Goal: Task Accomplishment & Management: Complete application form

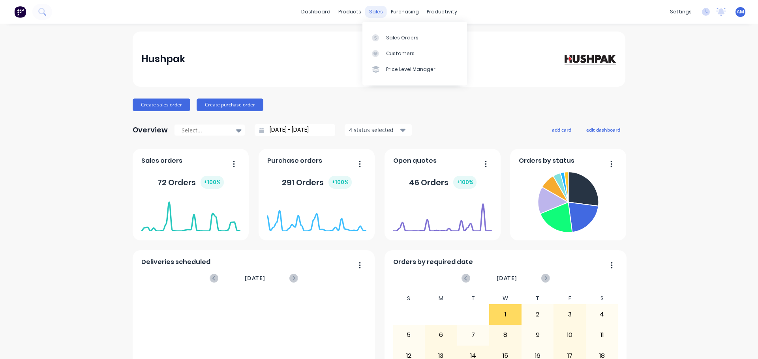
click at [374, 8] on div "sales" at bounding box center [376, 12] width 22 height 12
click at [388, 36] on div "Sales Orders" at bounding box center [402, 37] width 32 height 7
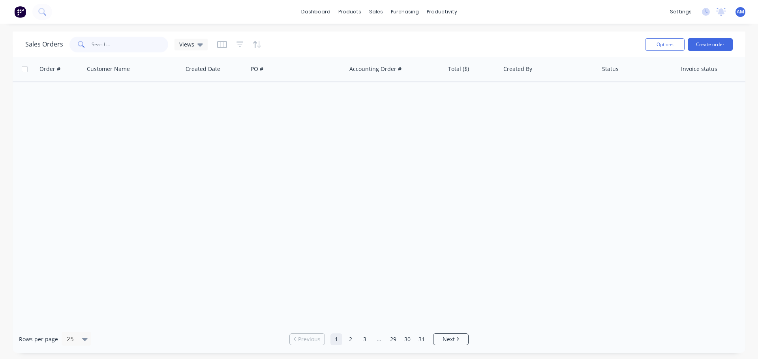
click at [99, 41] on input "text" at bounding box center [130, 45] width 77 height 16
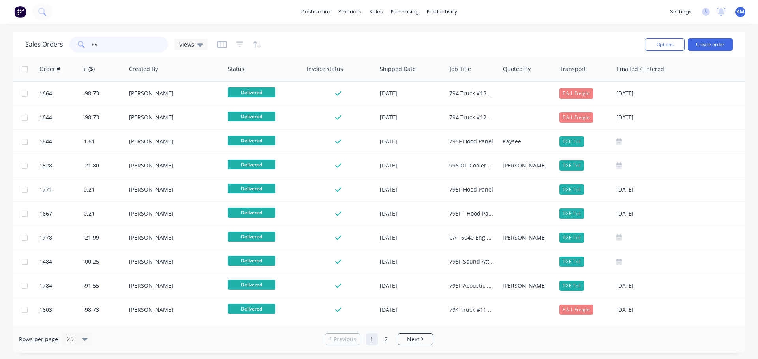
scroll to position [0, 380]
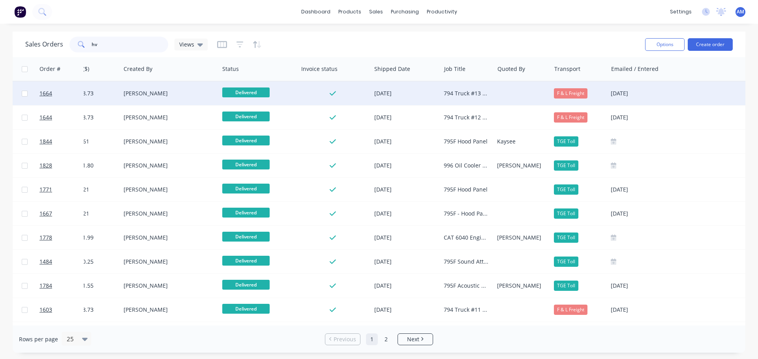
type input "hv"
click at [459, 92] on div "794 Truck #13 - MT500306 - HV Cabinet Acoustic Kit" at bounding box center [465, 94] width 45 height 8
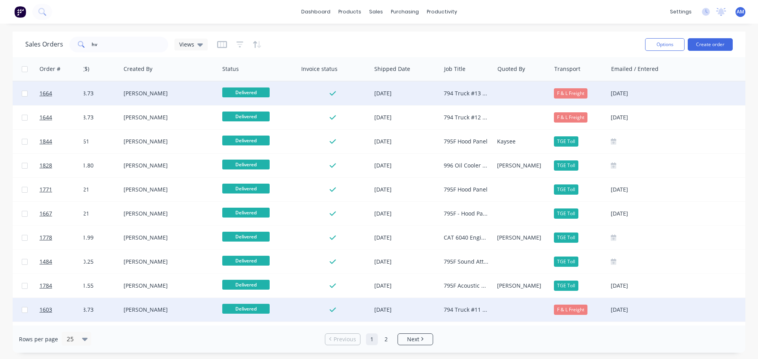
click at [471, 308] on div "794 Truck #11 - MT500304 - HV Cabinet Acoustic Kit" at bounding box center [465, 310] width 45 height 8
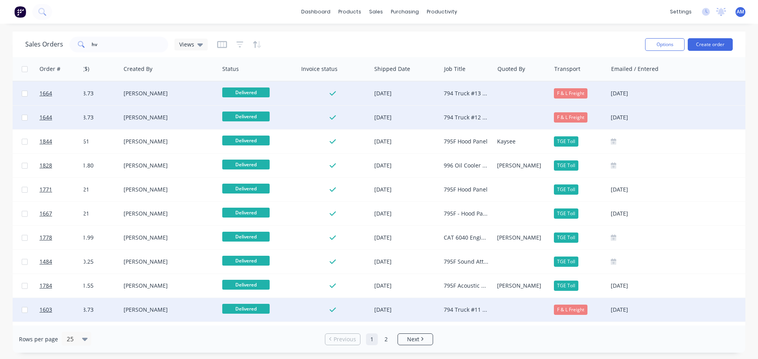
click at [470, 113] on div "794 Truck #12 - MT500305 - HV Cabinet Acoustic Paneling" at bounding box center [466, 118] width 53 height 24
click at [466, 118] on div "794 Truck #12 - MT500305 - HV Cabinet Acoustic Paneling" at bounding box center [465, 118] width 45 height 8
click at [470, 89] on div "794 Truck #13 - MT500306 - HV Cabinet Acoustic Kit" at bounding box center [466, 94] width 53 height 24
click at [46, 90] on link "1664" at bounding box center [62, 94] width 47 height 24
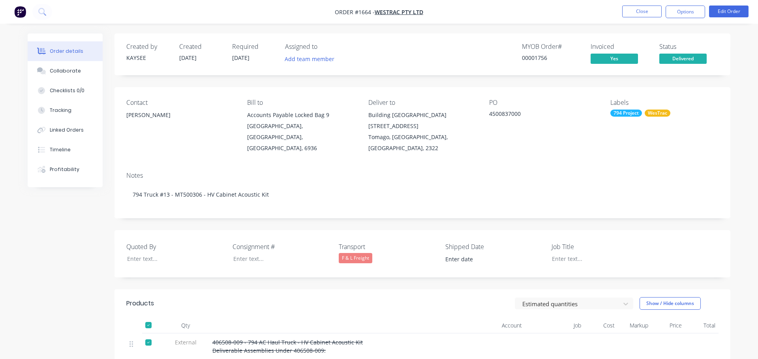
type input "24/09/2025"
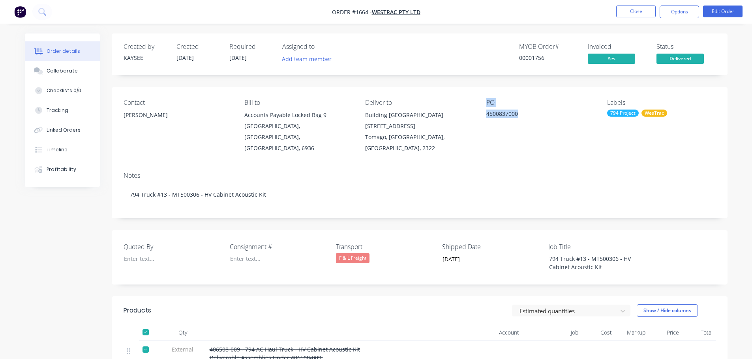
drag, startPoint x: 519, startPoint y: 114, endPoint x: 481, endPoint y: 101, distance: 40.3
click at [481, 101] on div "Contact Richard Lofberg Bill to Accounts Payable Locked Bag 9 MIDLAND, Western …" at bounding box center [419, 126] width 615 height 79
copy div "PO 4500837000"
click at [638, 13] on button "Close" at bounding box center [635, 12] width 39 height 12
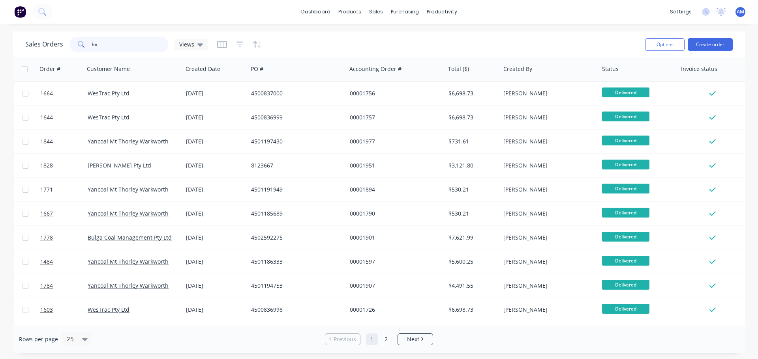
drag, startPoint x: 108, startPoint y: 45, endPoint x: 87, endPoint y: 42, distance: 21.5
click at [87, 42] on div "hv" at bounding box center [118, 45] width 99 height 16
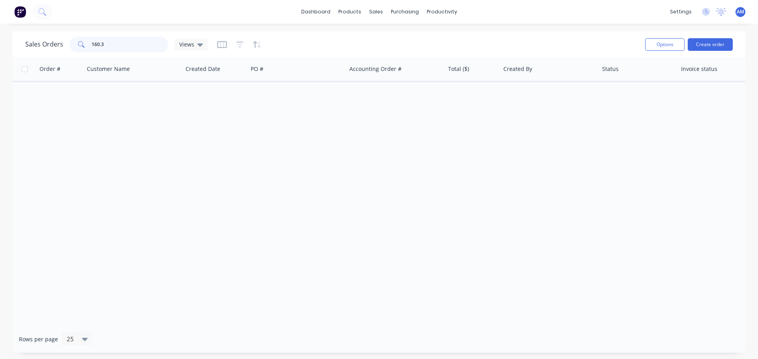
click at [100, 44] on input "160.3" at bounding box center [130, 45] width 77 height 16
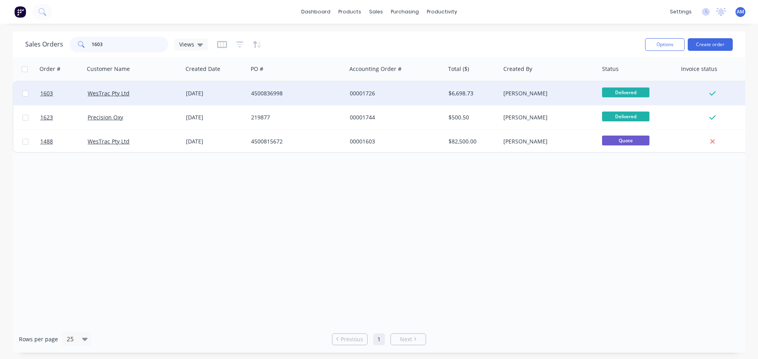
type input "1603"
click at [267, 90] on div "4500836998" at bounding box center [295, 94] width 88 height 8
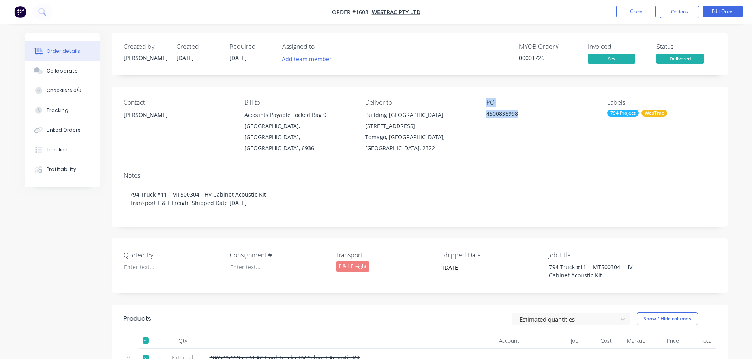
drag, startPoint x: 522, startPoint y: 114, endPoint x: 482, endPoint y: 101, distance: 41.8
click at [482, 101] on div "Contact Richard Lofberg Bill to Accounts Payable Locked Bag 9 MIDLAND, Western …" at bounding box center [419, 126] width 615 height 79
copy div "PO 4500836998"
click at [627, 13] on button "Close" at bounding box center [635, 12] width 39 height 12
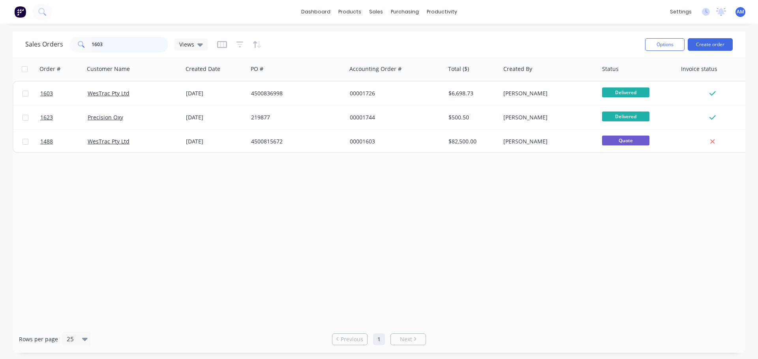
click at [105, 43] on input "1603" at bounding box center [130, 45] width 77 height 16
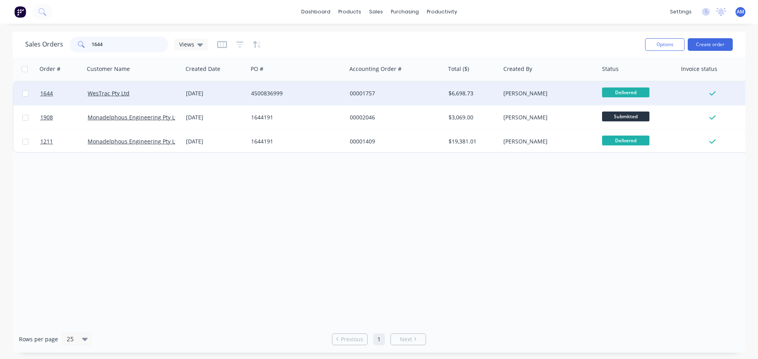
type input "1644"
click at [364, 92] on div "00001757" at bounding box center [394, 94] width 88 height 8
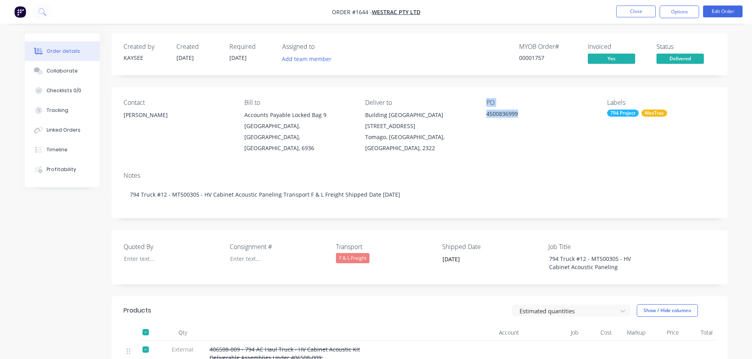
drag, startPoint x: 521, startPoint y: 114, endPoint x: 482, endPoint y: 101, distance: 41.3
click at [482, 101] on div "Contact Richard Lofberg Bill to Accounts Payable Locked Bag 9 MIDLAND, Western …" at bounding box center [419, 126] width 615 height 79
copy div "PO 4500836999"
click at [635, 9] on button "Close" at bounding box center [635, 12] width 39 height 12
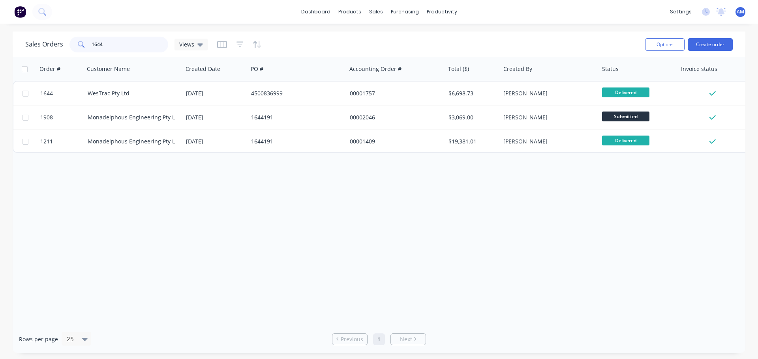
drag, startPoint x: 111, startPoint y: 45, endPoint x: 75, endPoint y: 37, distance: 36.7
click at [75, 37] on div "1644" at bounding box center [118, 45] width 99 height 16
type input "1867"
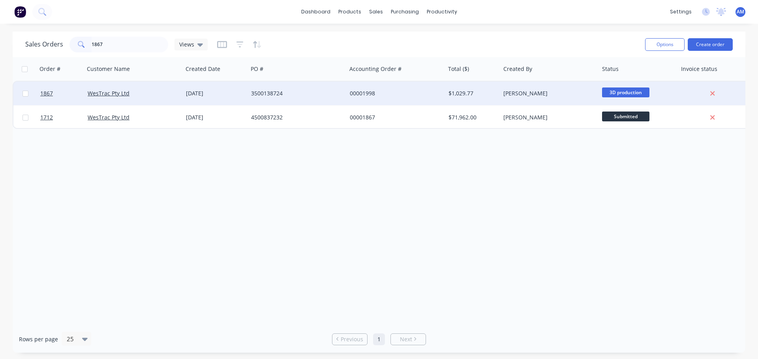
click at [269, 95] on div "3500138724" at bounding box center [295, 94] width 88 height 8
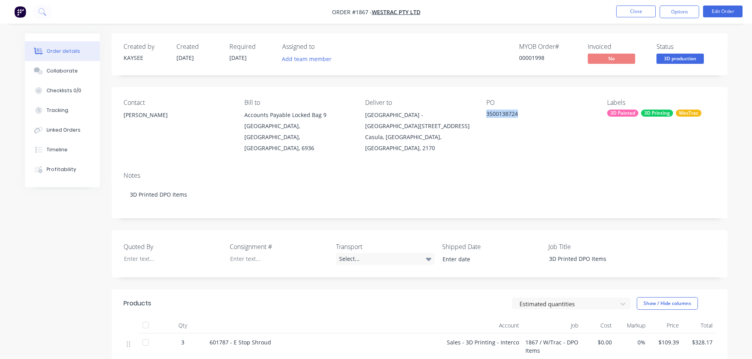
drag, startPoint x: 518, startPoint y: 114, endPoint x: 487, endPoint y: 114, distance: 31.6
click at [487, 114] on div "3500138724" at bounding box center [535, 115] width 99 height 11
copy div "3500138724"
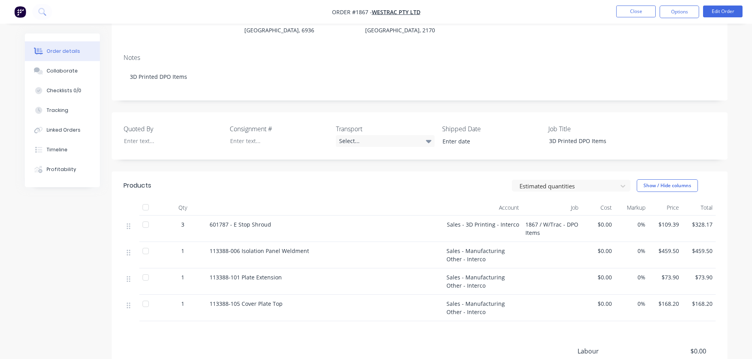
scroll to position [118, 0]
drag, startPoint x: 273, startPoint y: 212, endPoint x: 208, endPoint y: 211, distance: 65.1
click at [208, 215] on div "601787 - E Stop Shroud" at bounding box center [324, 228] width 237 height 26
copy span "601787 - E Stop Shroud"
drag, startPoint x: 308, startPoint y: 240, endPoint x: 209, endPoint y: 241, distance: 99.4
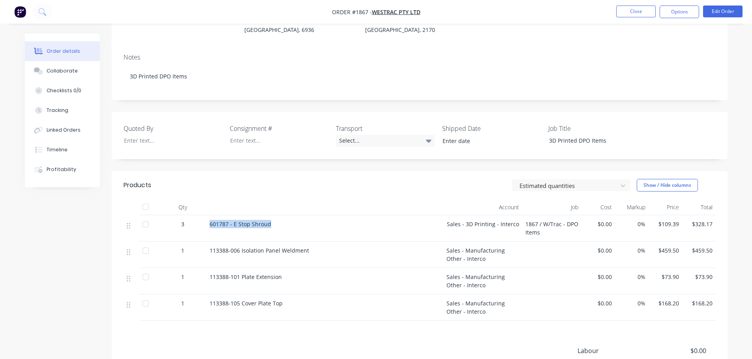
click at [209, 242] on div "113388-006 Isolation Panel Weldment" at bounding box center [324, 255] width 237 height 26
copy span "113388-006 Isolation Panel Weldment"
drag, startPoint x: 282, startPoint y: 266, endPoint x: 210, endPoint y: 263, distance: 71.9
click at [210, 273] on div "113388-101 Plate Extension" at bounding box center [324, 277] width 230 height 8
copy span "113388-101 Plate Extension"
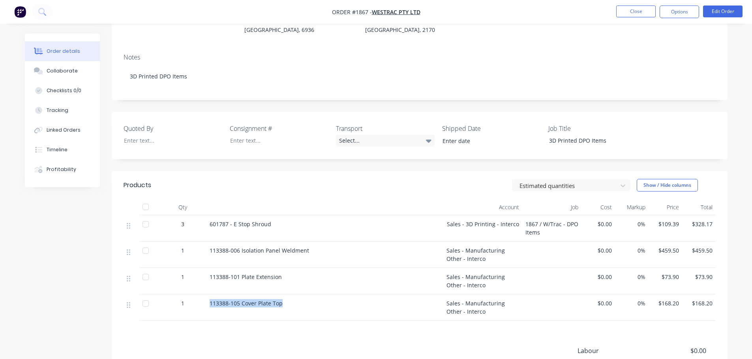
drag, startPoint x: 208, startPoint y: 293, endPoint x: 286, endPoint y: 296, distance: 78.2
click at [286, 296] on div "113388-105 Cover Plate Top" at bounding box center [324, 308] width 237 height 26
copy span "113388-105 Cover Plate Top"
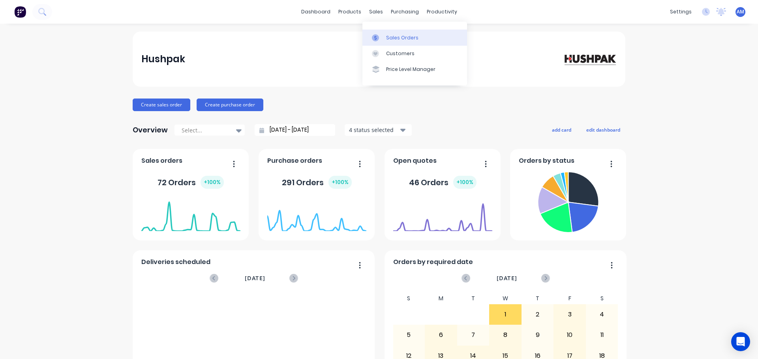
drag, startPoint x: 404, startPoint y: 37, endPoint x: 398, endPoint y: 37, distance: 5.1
click at [404, 37] on div "Sales Orders" at bounding box center [402, 37] width 32 height 7
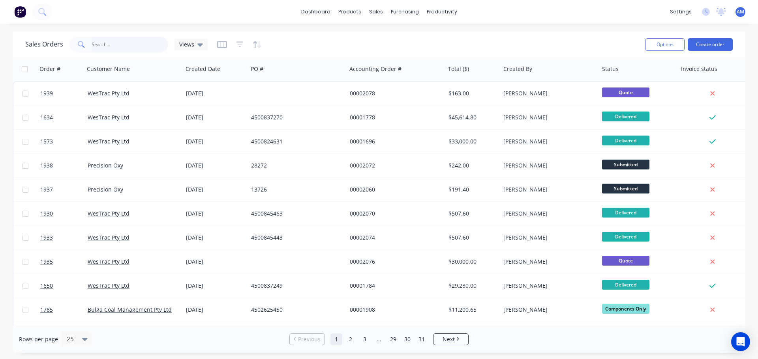
click at [95, 41] on input "text" at bounding box center [130, 45] width 77 height 16
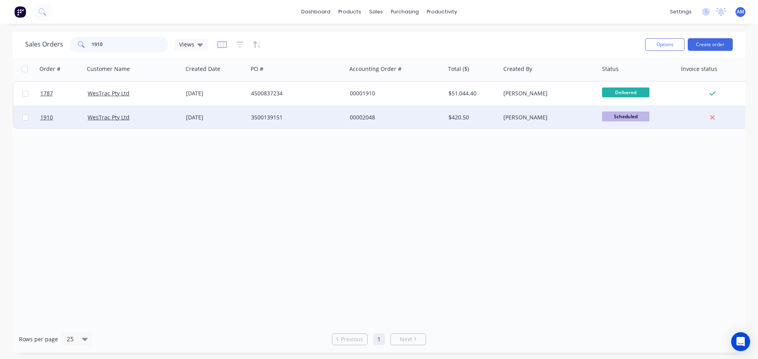
type input "1910"
click at [261, 117] on div "3500139151" at bounding box center [295, 118] width 88 height 8
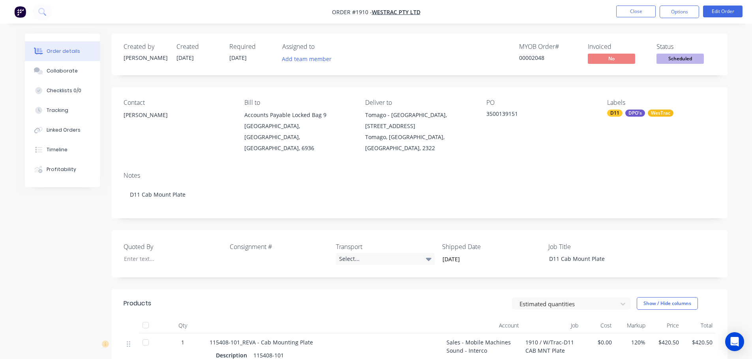
drag, startPoint x: 160, startPoint y: 114, endPoint x: 122, endPoint y: 117, distance: 37.6
click at [122, 117] on div "Contact [PERSON_NAME] [PERSON_NAME] to Accounts Payable Locked Bag 9 MIDLAND, […" at bounding box center [419, 126] width 615 height 79
copy div "[PERSON_NAME]"
drag, startPoint x: 517, startPoint y: 115, endPoint x: 486, endPoint y: 116, distance: 30.4
click at [486, 116] on div "3500139151" at bounding box center [535, 115] width 99 height 11
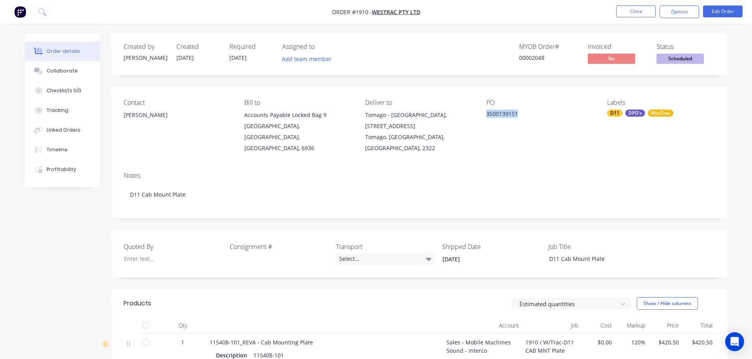
copy div "3500139151"
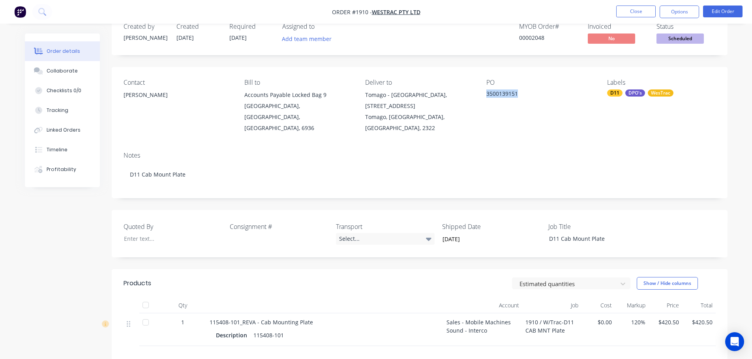
scroll to position [18, 0]
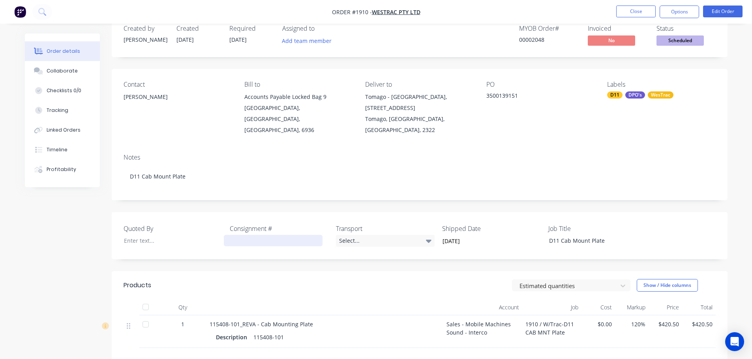
click at [262, 235] on div at bounding box center [273, 240] width 99 height 11
paste div
click at [354, 235] on div "Select..." at bounding box center [385, 241] width 99 height 12
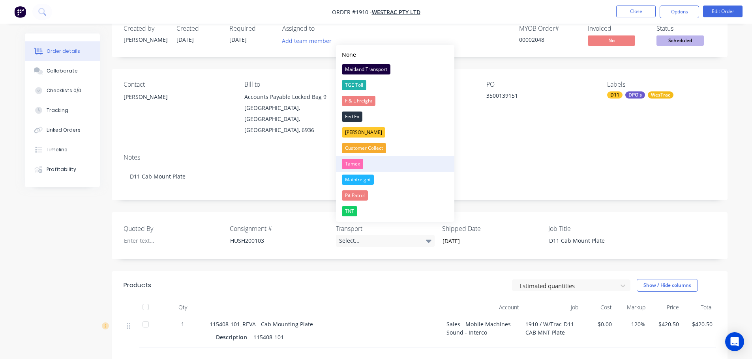
click at [358, 161] on div "Tamex" at bounding box center [352, 164] width 21 height 10
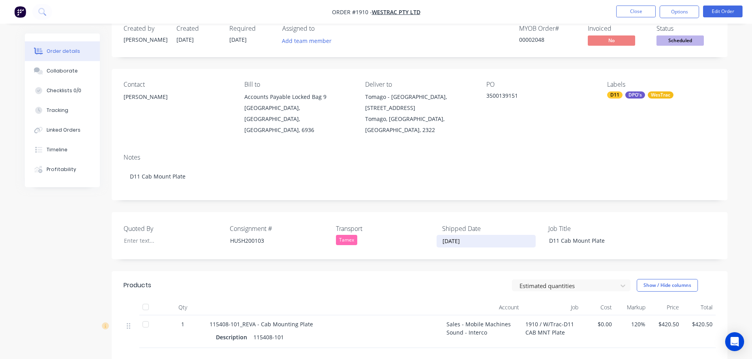
click at [473, 236] on input "[DATE]" at bounding box center [486, 242] width 98 height 12
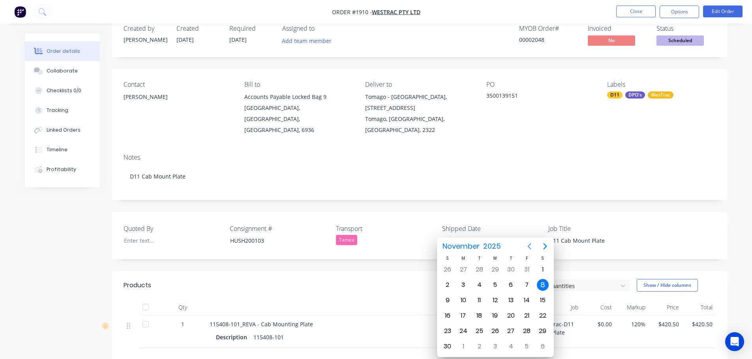
click at [529, 247] on icon "Previous page" at bounding box center [528, 246] width 9 height 9
click at [509, 270] on div "2" at bounding box center [511, 270] width 12 height 12
type input "[DATE]"
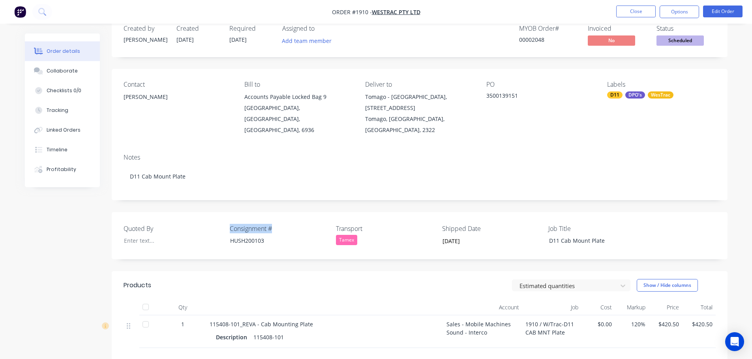
drag, startPoint x: 277, startPoint y: 220, endPoint x: 225, endPoint y: 217, distance: 52.2
click at [225, 217] on div "Quoted By Consignment # HUSH200103 Transport Tamex Shipped Date [DATE] Job Titl…" at bounding box center [419, 235] width 615 height 47
copy div "Consignment #"
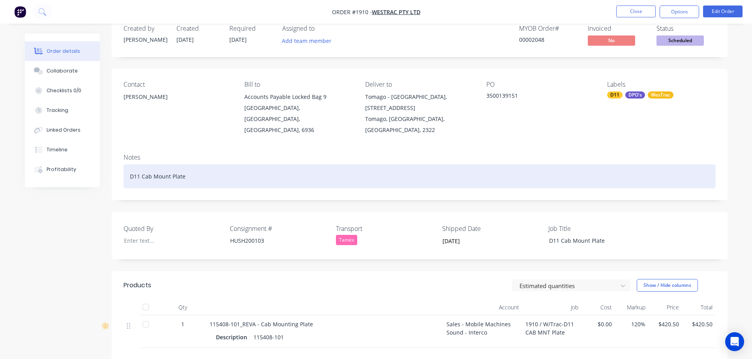
click at [193, 166] on div "D11 Cab Mount Plate" at bounding box center [419, 177] width 592 height 24
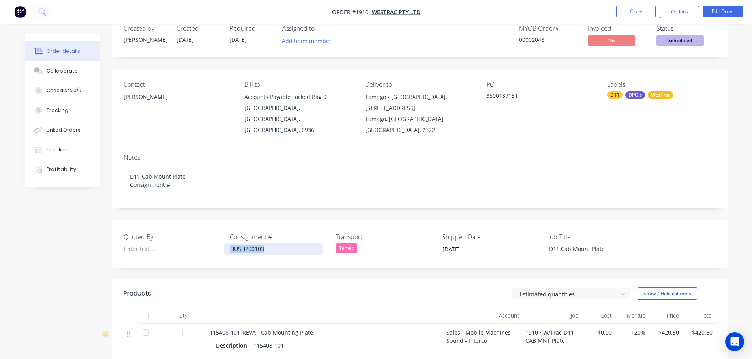
drag, startPoint x: 255, startPoint y: 241, endPoint x: 226, endPoint y: 238, distance: 29.5
click at [226, 243] on div "HUSH200103" at bounding box center [273, 248] width 99 height 11
copy div "HUSH200103"
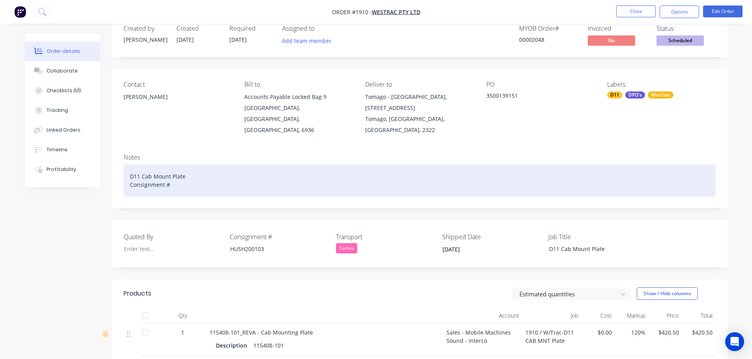
click at [189, 177] on div "D11 Cab Mount Plate Consignment #" at bounding box center [419, 181] width 592 height 32
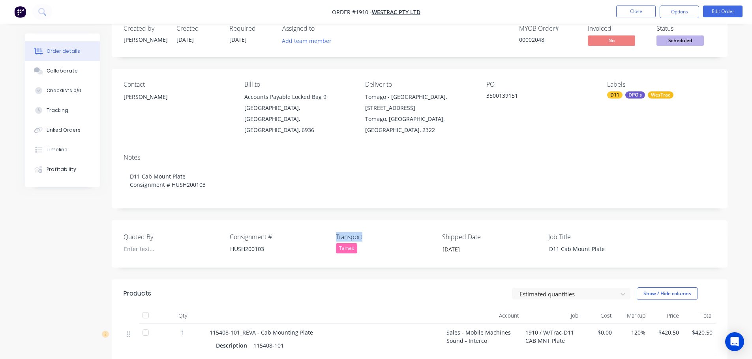
drag, startPoint x: 362, startPoint y: 224, endPoint x: 336, endPoint y: 224, distance: 26.0
click at [336, 232] on label "Transport" at bounding box center [385, 236] width 99 height 9
copy label "Transport"
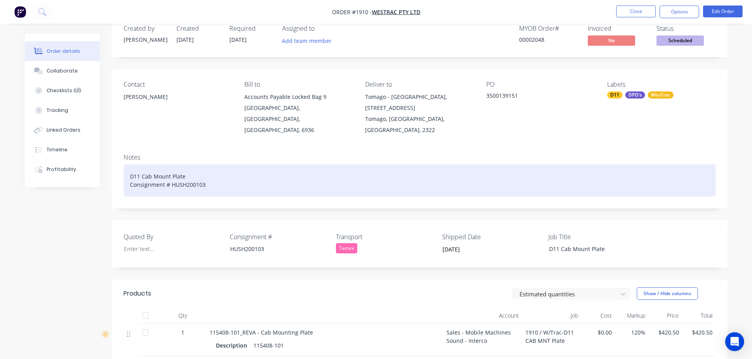
click at [221, 174] on div "D11 Cab Mount Plate Consignment # HUSH200103" at bounding box center [419, 181] width 592 height 32
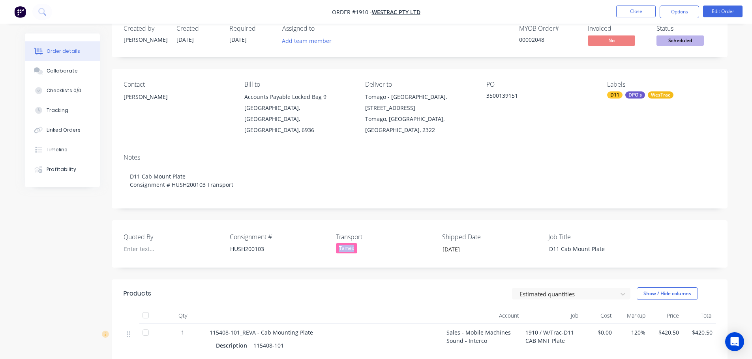
drag, startPoint x: 357, startPoint y: 237, endPoint x: 337, endPoint y: 237, distance: 19.7
click at [337, 243] on div "Tamex" at bounding box center [385, 248] width 99 height 10
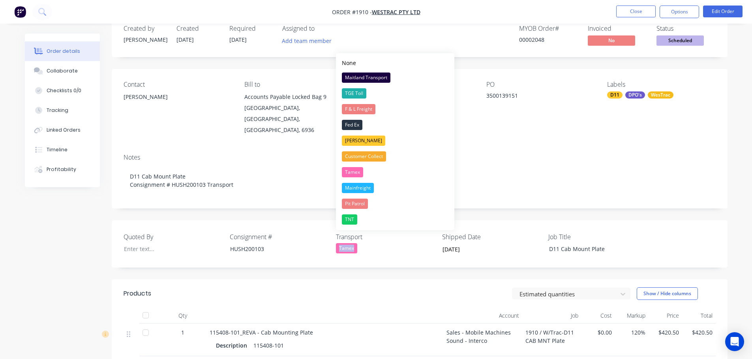
copy div "Tamex"
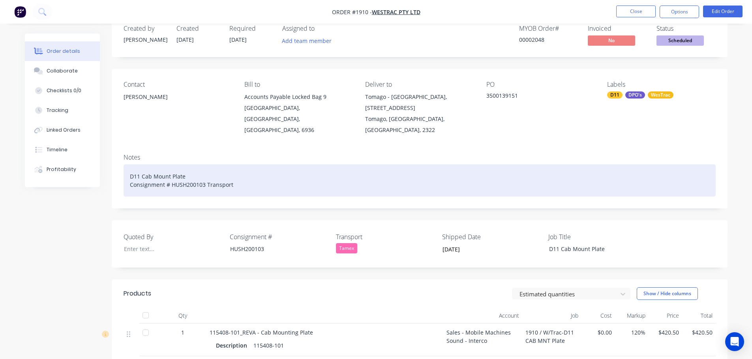
click at [247, 174] on div "D11 Cab Mount Plate Consignment # HUSH200103 Transport" at bounding box center [419, 181] width 592 height 32
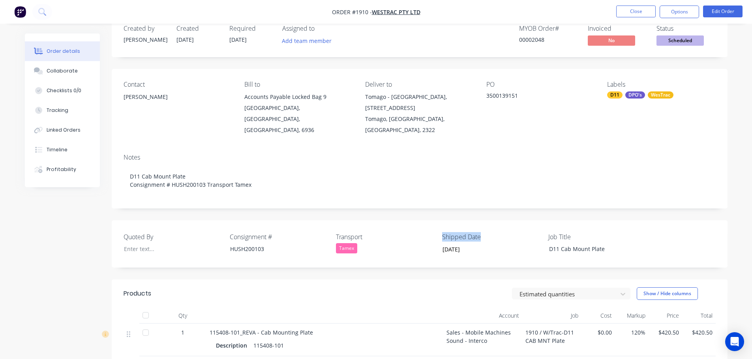
drag, startPoint x: 485, startPoint y: 227, endPoint x: 440, endPoint y: 226, distance: 45.4
click at [440, 226] on div "Quoted By Consignment # HUSH200103 Transport Tamex Shipped Date [DATE] Job Titl…" at bounding box center [419, 244] width 615 height 47
copy label "Shipped Date"
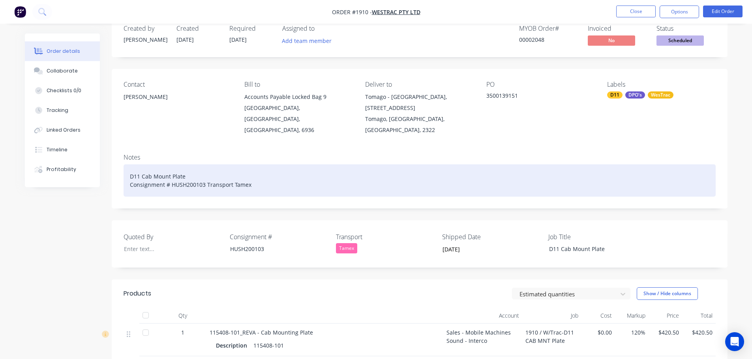
click at [260, 172] on div "D11 Cab Mount Plate Consignment # HUSH200103 Transport Tamex" at bounding box center [419, 181] width 592 height 32
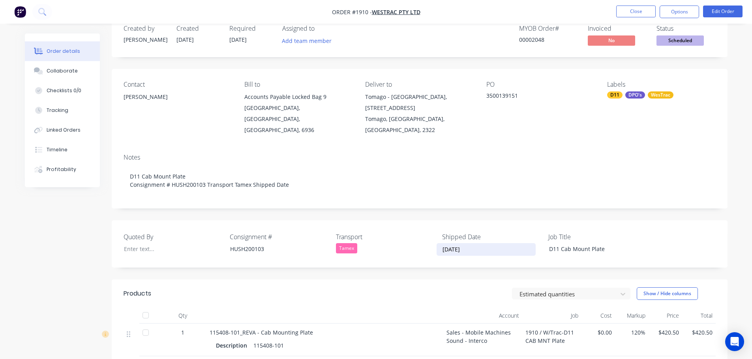
drag, startPoint x: 466, startPoint y: 239, endPoint x: 428, endPoint y: 242, distance: 38.8
click at [428, 242] on div "Quoted By Consignment # HUSH200103 Transport Tamex Shipped Date [DATE] Job Titl…" at bounding box center [419, 244] width 615 height 47
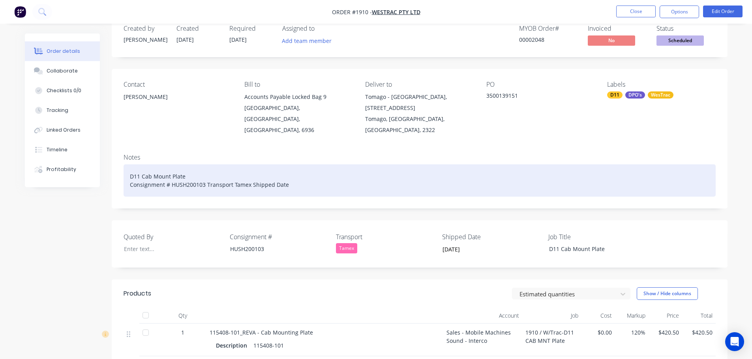
click at [306, 176] on div "D11 Cab Mount Plate Consignment # HUSH200103 Transport Tamex Shipped Date" at bounding box center [419, 181] width 592 height 32
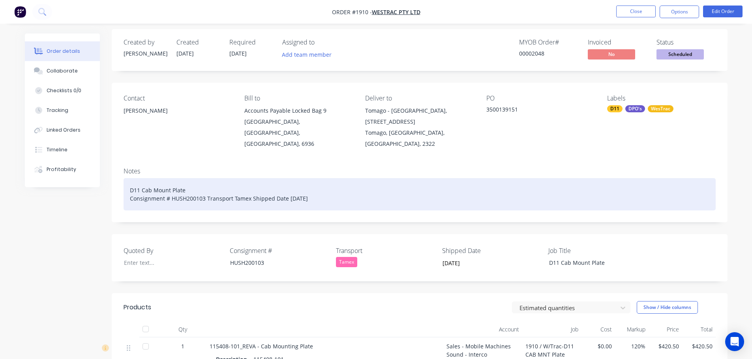
scroll to position [0, 0]
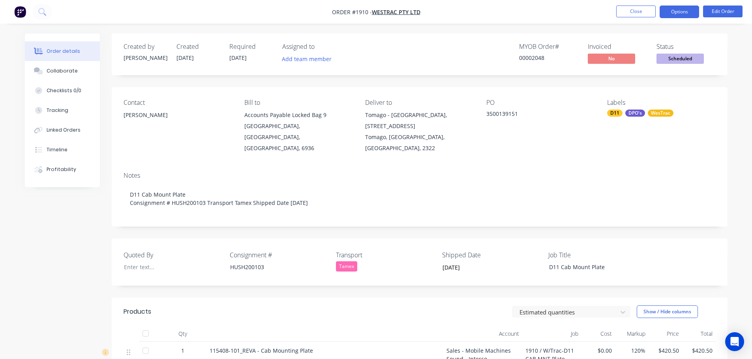
click at [680, 15] on button "Options" at bounding box center [678, 12] width 39 height 13
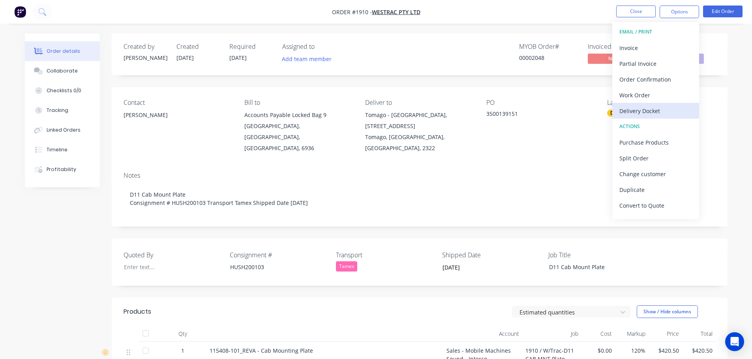
click at [649, 109] on div "Delivery Docket" at bounding box center [655, 110] width 73 height 11
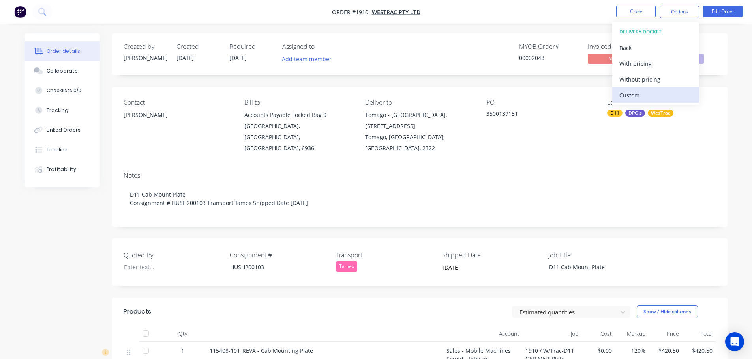
click at [645, 95] on div "Custom" at bounding box center [655, 95] width 73 height 11
click at [647, 78] on div "Without pricing" at bounding box center [655, 79] width 73 height 11
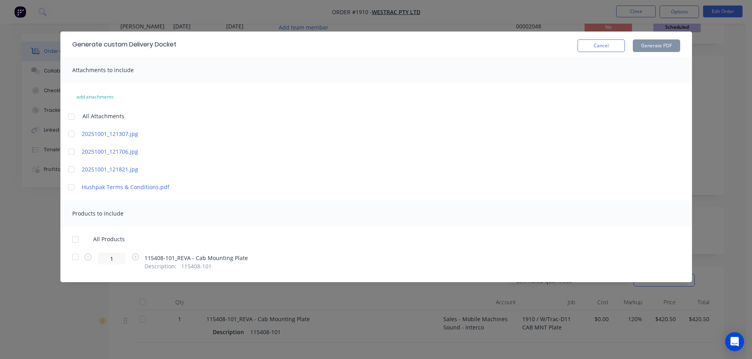
scroll to position [118, 0]
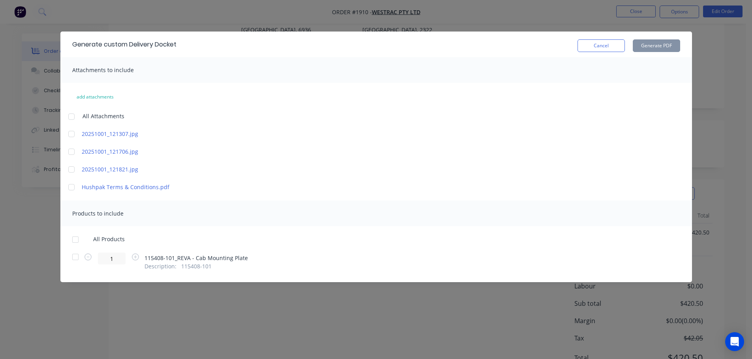
click at [75, 238] on div at bounding box center [75, 240] width 16 height 16
click at [648, 47] on button "Generate PDF" at bounding box center [655, 45] width 47 height 13
click at [585, 45] on button "Cancel" at bounding box center [600, 45] width 47 height 13
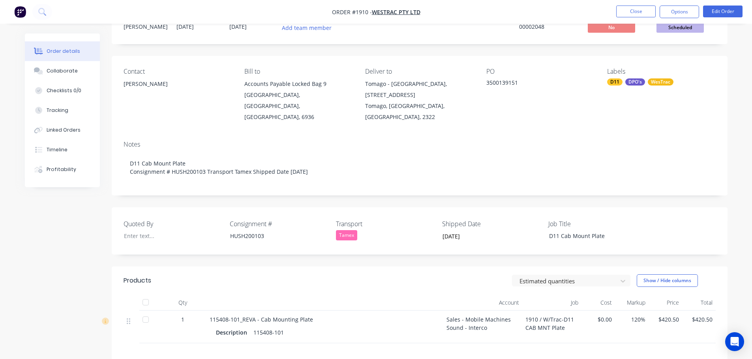
scroll to position [0, 0]
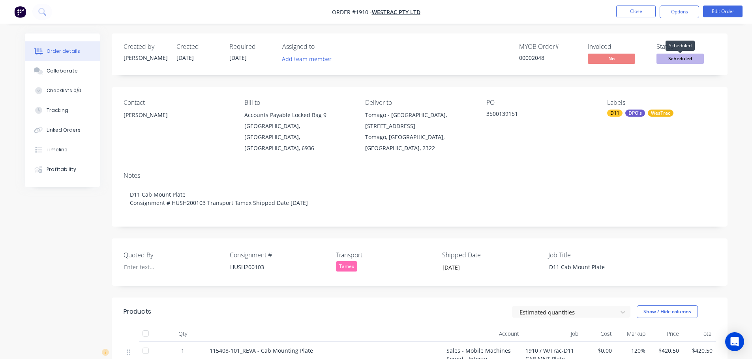
click at [678, 61] on span "Scheduled" at bounding box center [679, 59] width 47 height 10
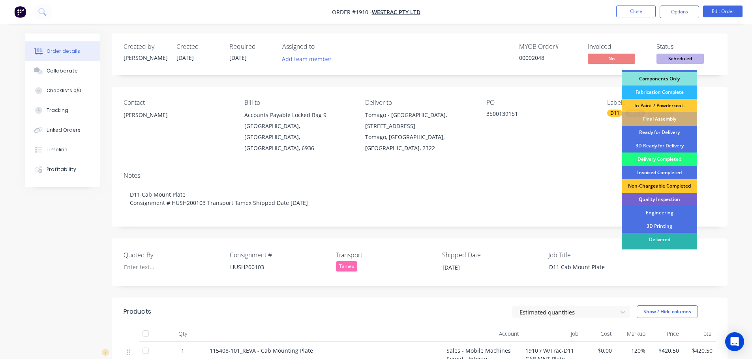
scroll to position [102, 0]
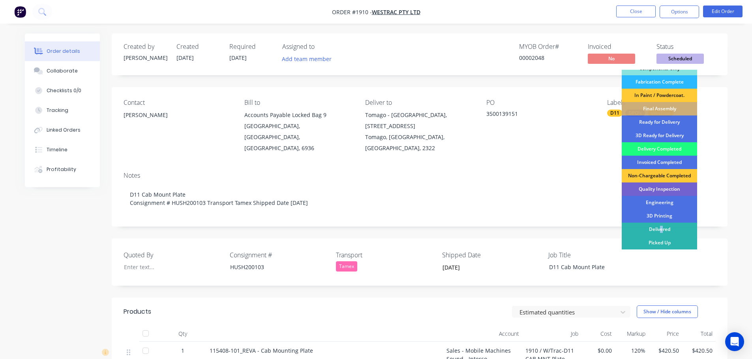
click at [660, 227] on div "Delivered" at bounding box center [658, 229] width 75 height 13
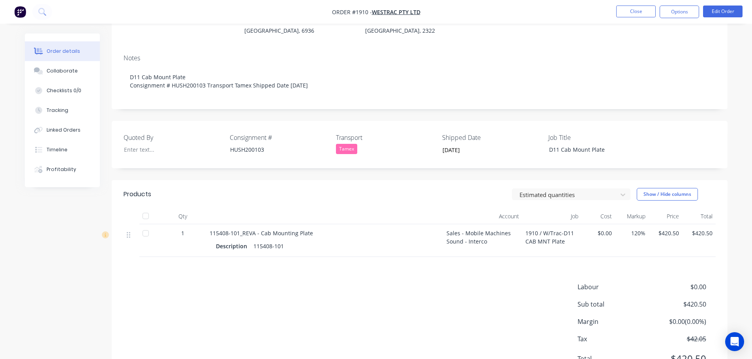
scroll to position [118, 0]
click at [150, 208] on div at bounding box center [146, 216] width 16 height 16
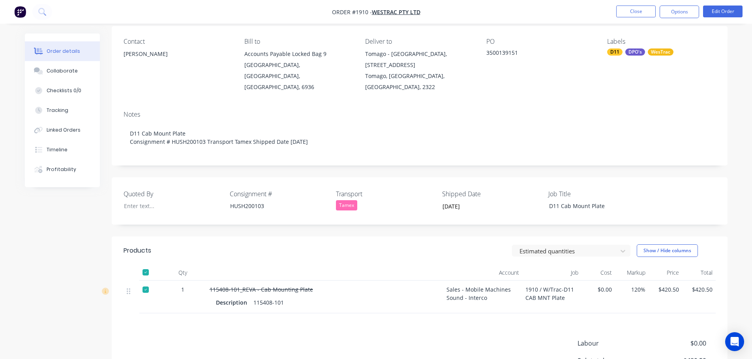
scroll to position [0, 0]
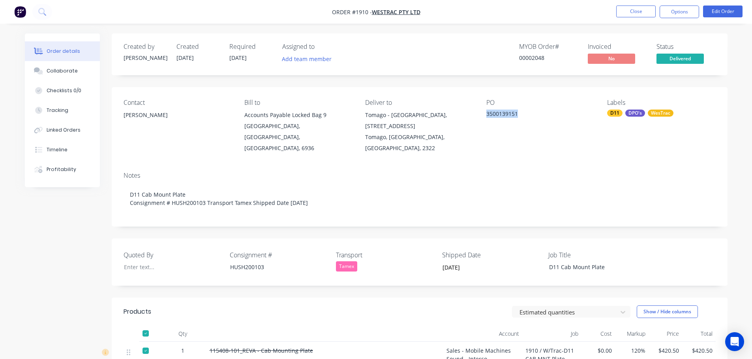
drag, startPoint x: 515, startPoint y: 113, endPoint x: 484, endPoint y: 114, distance: 30.8
click at [484, 114] on div "Contact [PERSON_NAME] [PERSON_NAME] to Accounts Payable Locked Bag 9 MIDLAND, […" at bounding box center [419, 126] width 615 height 79
copy div "3500139151"
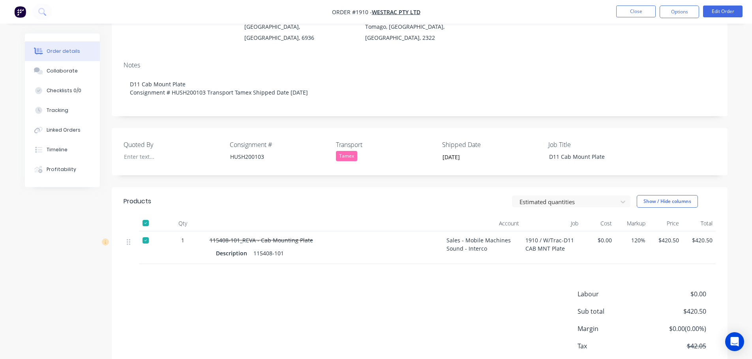
scroll to position [118, 0]
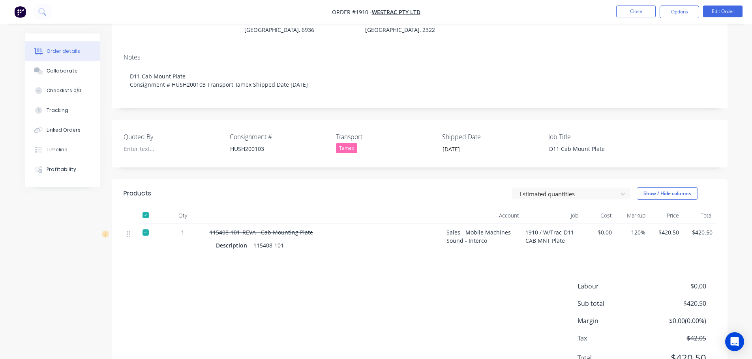
click at [144, 208] on div at bounding box center [146, 216] width 16 height 16
drag, startPoint x: 320, startPoint y: 220, endPoint x: 205, endPoint y: 221, distance: 114.8
click at [205, 224] on div "1 115408-101_REVA - Cab Mounting Plate Description 115408-101 Sales - Mobile Ma…" at bounding box center [419, 240] width 592 height 33
copy div "115408-101_REVA - Cab Mounting Plate"
click at [145, 225] on div at bounding box center [146, 233] width 16 height 16
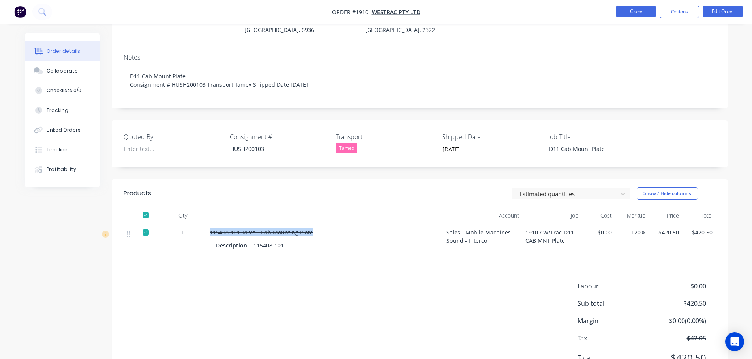
click at [630, 12] on button "Close" at bounding box center [635, 12] width 39 height 12
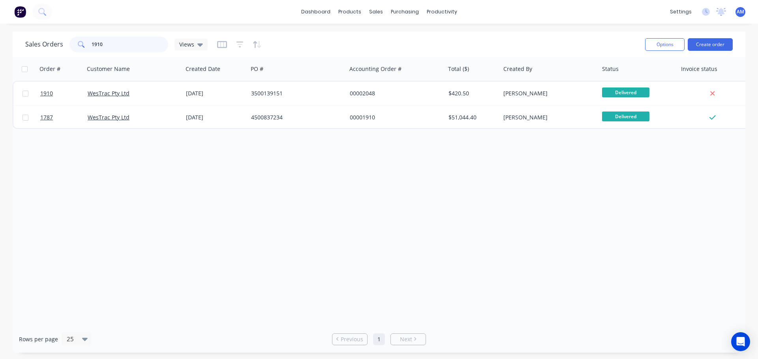
drag, startPoint x: 117, startPoint y: 47, endPoint x: 88, endPoint y: 39, distance: 30.0
click at [88, 39] on div "1910" at bounding box center [118, 45] width 99 height 16
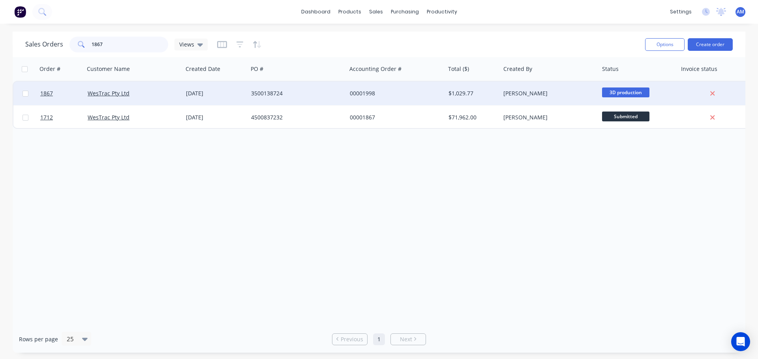
type input "1867"
click at [261, 90] on div "3500138724" at bounding box center [295, 94] width 88 height 8
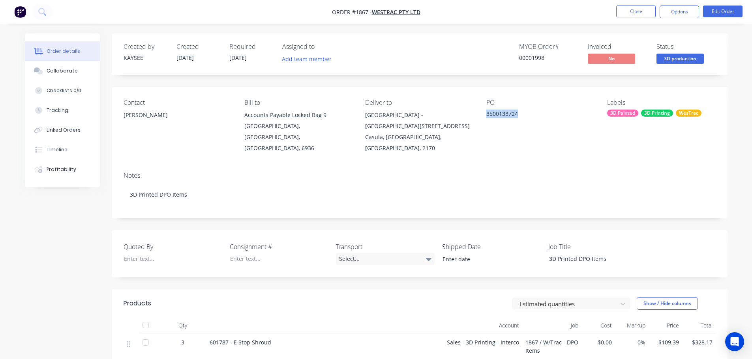
drag, startPoint x: 518, startPoint y: 113, endPoint x: 485, endPoint y: 110, distance: 33.3
click at [485, 110] on div "Contact [PERSON_NAME] Bill to Accounts Payable Locked Bag 9 MIDLAND, [GEOGRAPHI…" at bounding box center [419, 126] width 615 height 79
copy div "3500138724"
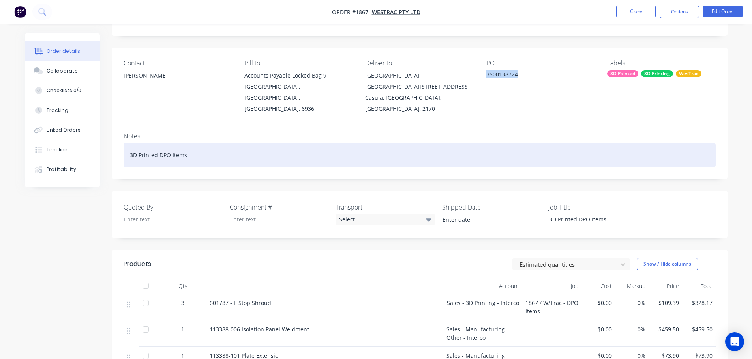
drag, startPoint x: 187, startPoint y: 144, endPoint x: 127, endPoint y: 138, distance: 60.6
click at [127, 143] on div "3D Printed DPO Items" at bounding box center [419, 155] width 592 height 24
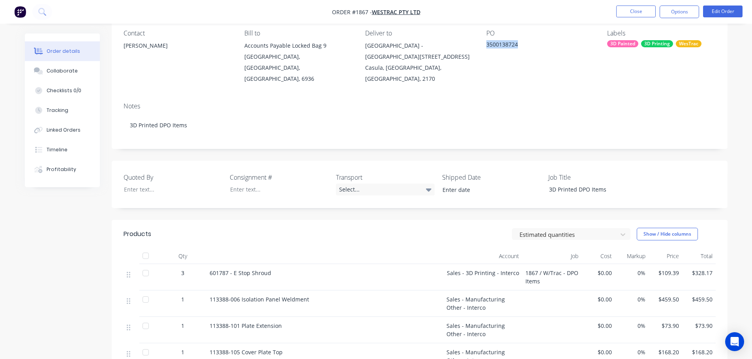
scroll to position [197, 0]
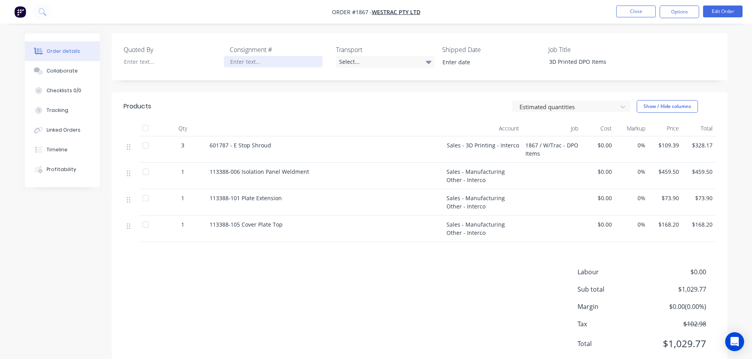
click at [252, 56] on div at bounding box center [273, 61] width 99 height 11
paste div
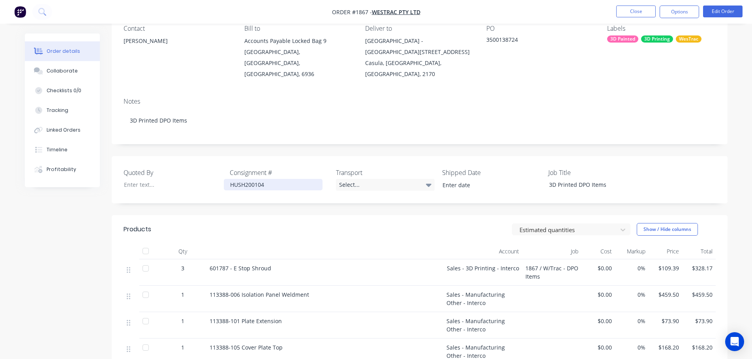
scroll to position [39, 0]
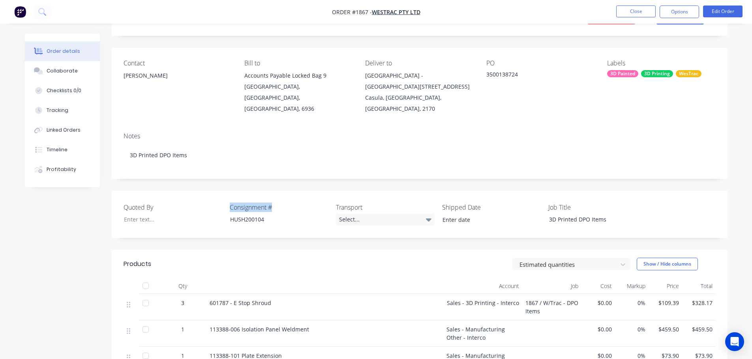
drag, startPoint x: 276, startPoint y: 198, endPoint x: 227, endPoint y: 189, distance: 49.6
click at [227, 191] on div "Quoted By Consignment # HUSH200104 Transport Select... Shipped Date Job Title 3…" at bounding box center [419, 214] width 615 height 47
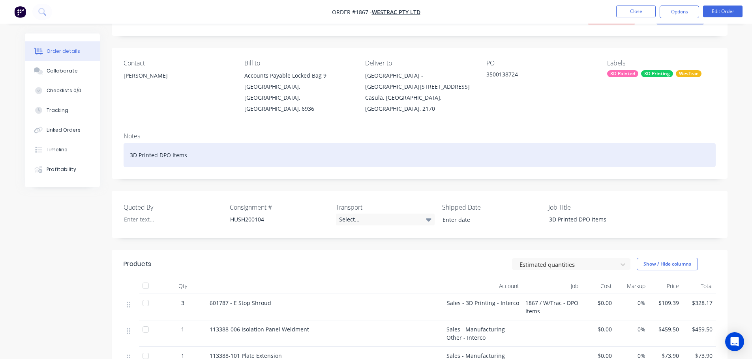
click at [211, 143] on div "3D Printed DPO Items" at bounding box center [419, 155] width 592 height 24
paste div
click at [187, 144] on div "3D Printed DPO Items HUSH200104" at bounding box center [419, 155] width 592 height 24
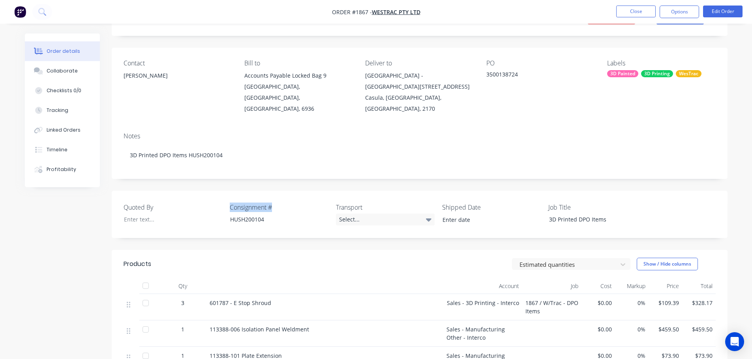
drag, startPoint x: 279, startPoint y: 195, endPoint x: 223, endPoint y: 196, distance: 56.0
click at [223, 196] on div "Quoted By Consignment # HUSH200104 Transport Select... Shipped Date Job Title 3…" at bounding box center [419, 214] width 615 height 47
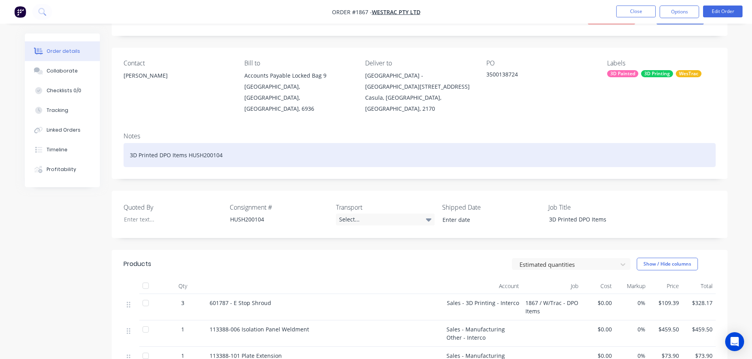
click at [185, 146] on div "3D Printed DPO Items HUSH200104" at bounding box center [419, 155] width 592 height 24
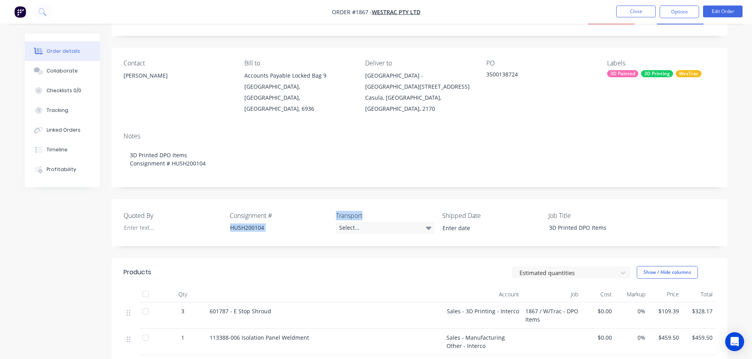
drag, startPoint x: 370, startPoint y: 202, endPoint x: 328, endPoint y: 204, distance: 41.5
click at [328, 204] on div "Quoted By Consignment # HUSH200104 Transport Select... Shipped Date Job Title 3…" at bounding box center [419, 222] width 615 height 47
click at [329, 204] on div "Quoted By Consignment # HUSH200104 Transport Select... Shipped Date Job Title 3…" at bounding box center [419, 222] width 615 height 47
drag, startPoint x: 374, startPoint y: 203, endPoint x: 353, endPoint y: 213, distance: 23.5
click at [374, 211] on label "Transport" at bounding box center [385, 215] width 99 height 9
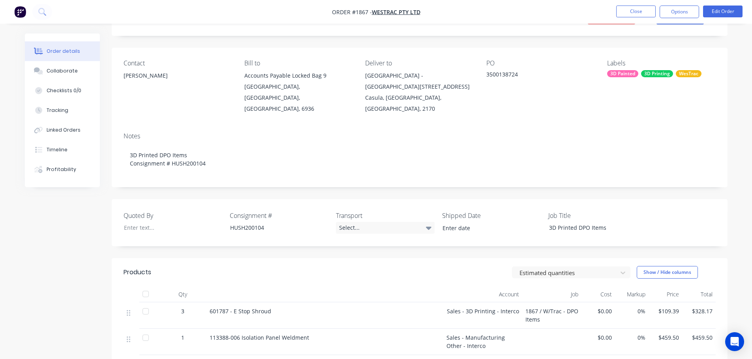
drag, startPoint x: 332, startPoint y: 219, endPoint x: 341, endPoint y: 209, distance: 12.8
click at [335, 218] on div "Quoted By Consignment # HUSH200104 Transport Select... Shipped Date Job Title 3…" at bounding box center [419, 222] width 615 height 47
click at [352, 199] on div "Quoted By Consignment # HUSH200104 Transport Select... Shipped Date Job Title 3…" at bounding box center [419, 222] width 615 height 47
drag, startPoint x: 338, startPoint y: 204, endPoint x: 365, endPoint y: 205, distance: 27.2
click at [365, 211] on label "Transport" at bounding box center [385, 215] width 99 height 9
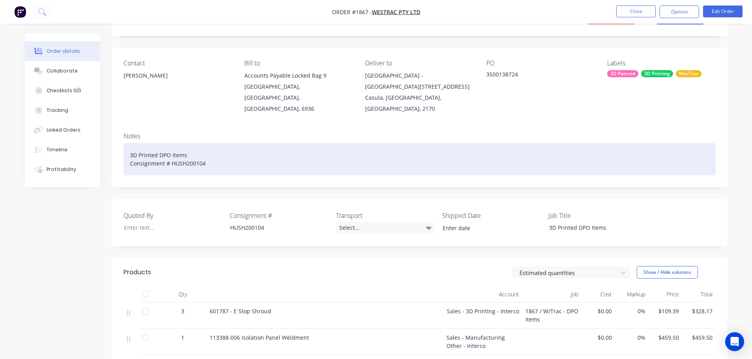
click at [217, 152] on div "3D Printed DPO Items Consignment # HUSH200104" at bounding box center [419, 159] width 592 height 32
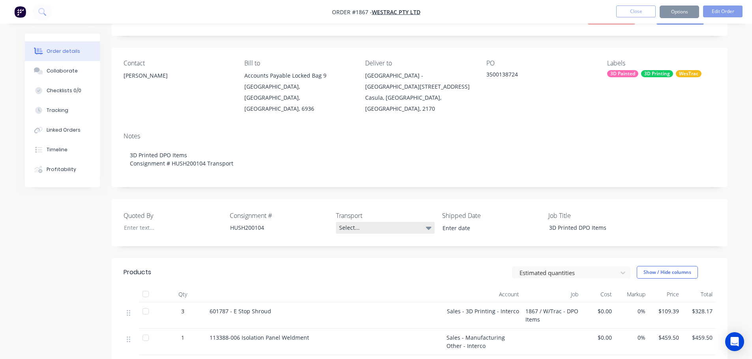
click at [348, 222] on div "Select..." at bounding box center [385, 228] width 99 height 12
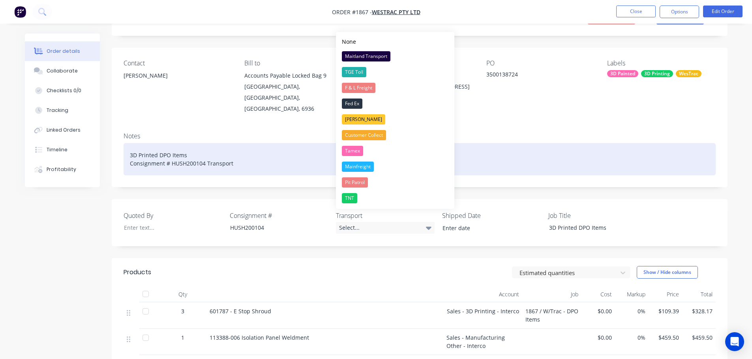
drag, startPoint x: 343, startPoint y: 151, endPoint x: 359, endPoint y: 152, distance: 15.4
click at [359, 152] on div "Tamex" at bounding box center [352, 151] width 21 height 10
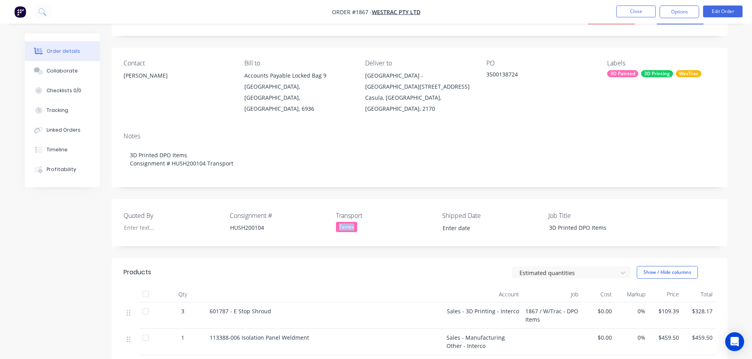
drag, startPoint x: 361, startPoint y: 213, endPoint x: 332, endPoint y: 217, distance: 29.0
click at [332, 217] on div "Quoted By Consignment # HUSH200104 Transport Tamex Shipped Date Job Title 3D Pr…" at bounding box center [419, 222] width 615 height 47
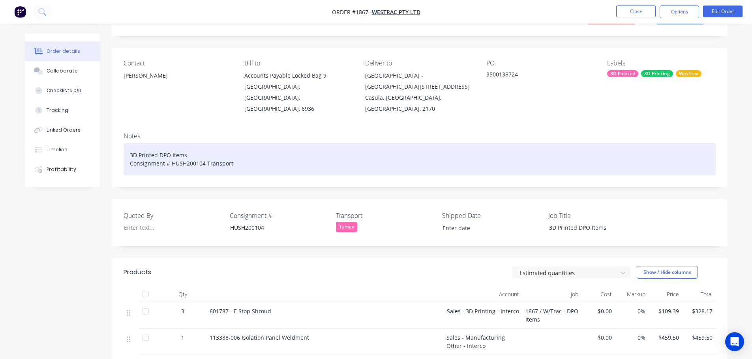
click at [241, 146] on div "3D Printed DPO Items Consignment # HUSH200104 Transport" at bounding box center [419, 159] width 592 height 32
click at [244, 153] on div "3D Printed DPO Items Consignment # HUSH200104 Transport" at bounding box center [419, 159] width 592 height 32
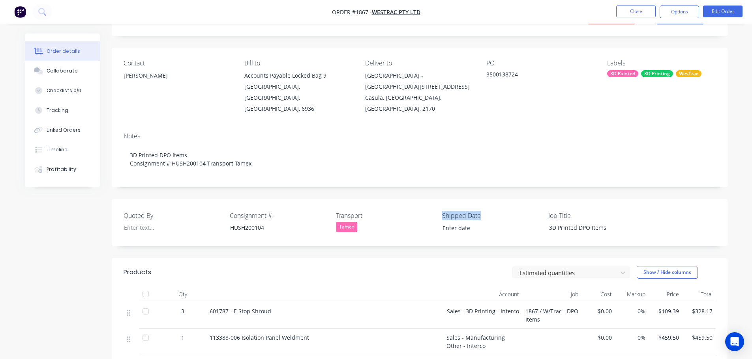
drag, startPoint x: 482, startPoint y: 204, endPoint x: 440, endPoint y: 204, distance: 41.4
click at [440, 204] on div "Quoted By Consignment # HUSH200104 Transport Tamex Shipped Date Job Title 3D Pr…" at bounding box center [419, 222] width 615 height 47
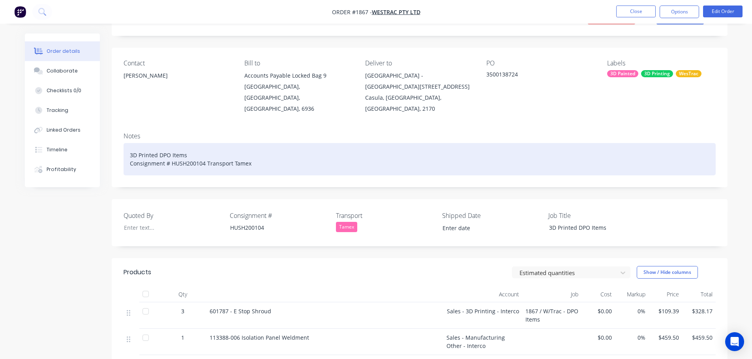
click at [261, 151] on div "3D Printed DPO Items Consignment # HUSH200104 Transport Tamex" at bounding box center [419, 159] width 592 height 32
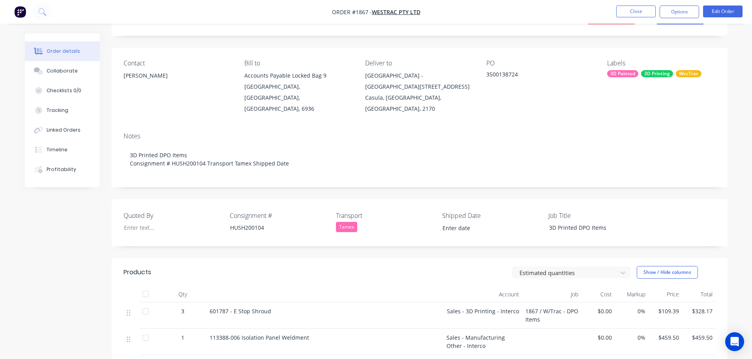
click at [457, 223] on label at bounding box center [485, 228] width 99 height 13
click at [457, 223] on input at bounding box center [486, 229] width 98 height 12
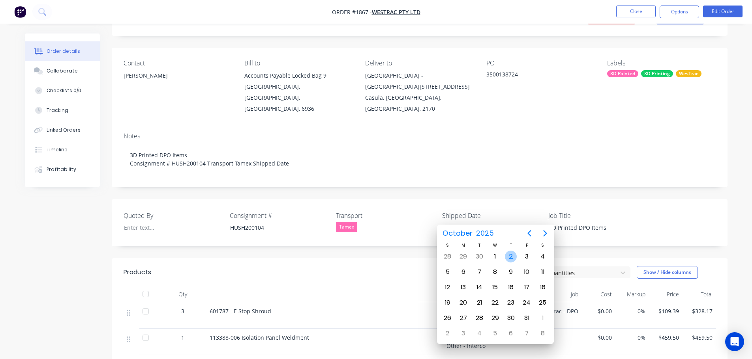
click at [513, 259] on div "2" at bounding box center [511, 257] width 12 height 12
type input "[DATE]"
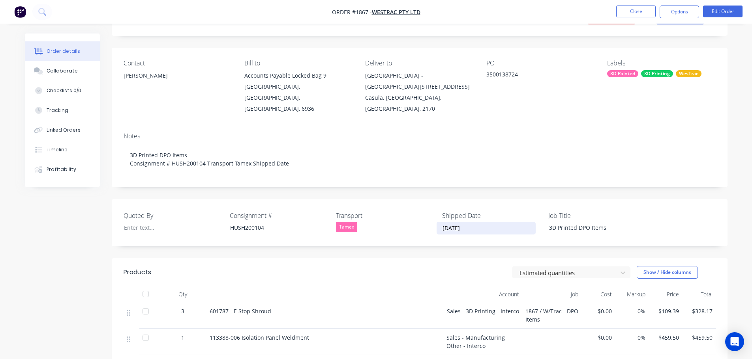
drag, startPoint x: 474, startPoint y: 216, endPoint x: 440, endPoint y: 218, distance: 34.0
click at [440, 223] on input "[DATE]" at bounding box center [486, 229] width 98 height 12
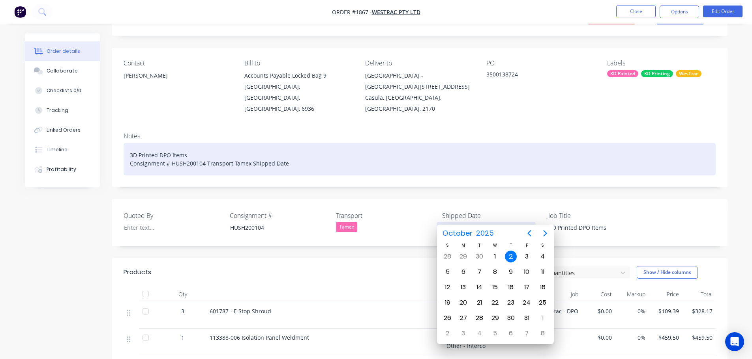
click at [299, 148] on div "3D Printed DPO Items Consignment # HUSH200104 Transport Tamex Shipped Date" at bounding box center [419, 159] width 592 height 32
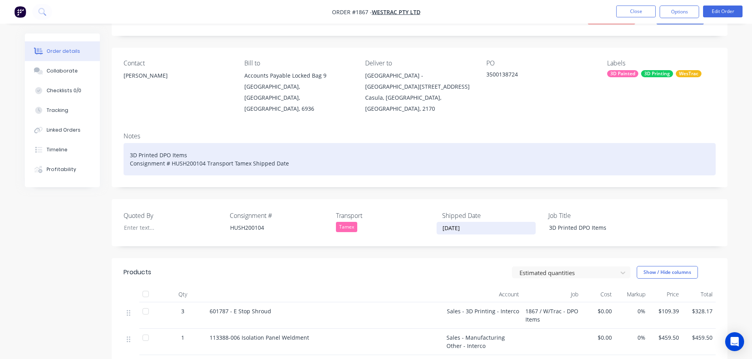
drag, startPoint x: 296, startPoint y: 151, endPoint x: 292, endPoint y: 151, distance: 4.0
click at [294, 151] on div "3D Printed DPO Items Consignment # HUSH200104 Transport Tamex Shipped Date" at bounding box center [419, 159] width 592 height 32
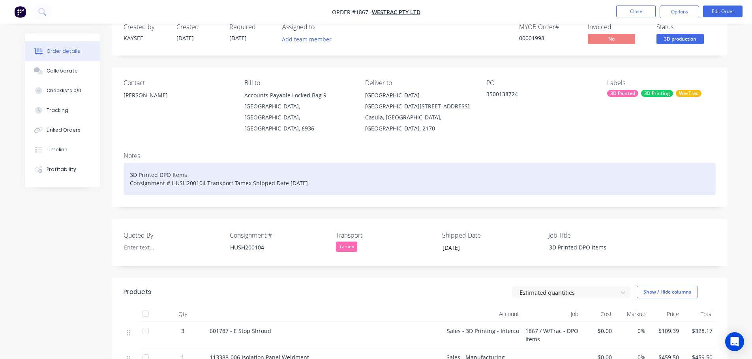
scroll to position [0, 0]
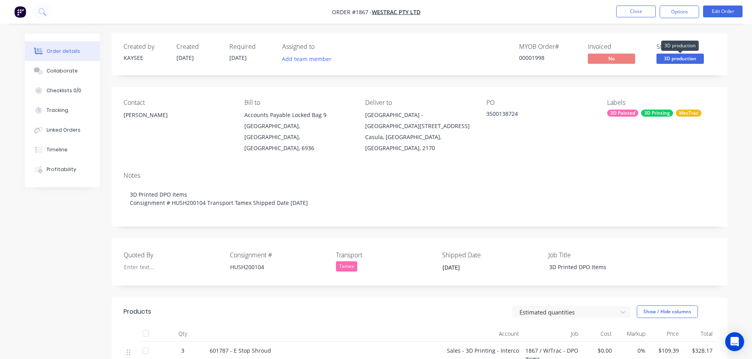
click at [679, 61] on span "3D production" at bounding box center [679, 59] width 47 height 10
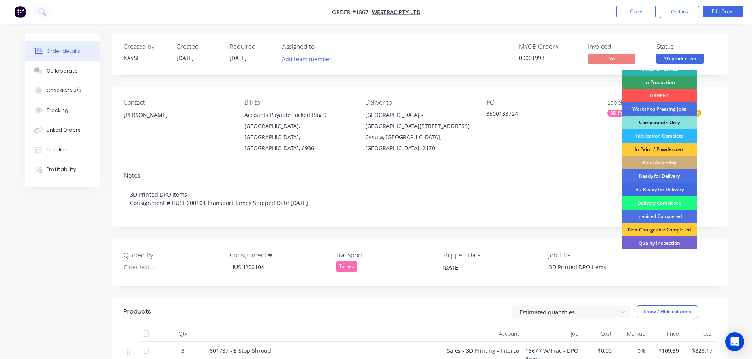
scroll to position [102, 0]
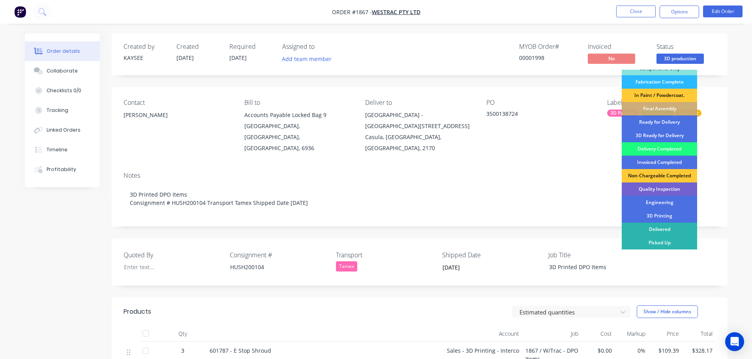
click at [663, 226] on div "Delivered" at bounding box center [658, 229] width 75 height 13
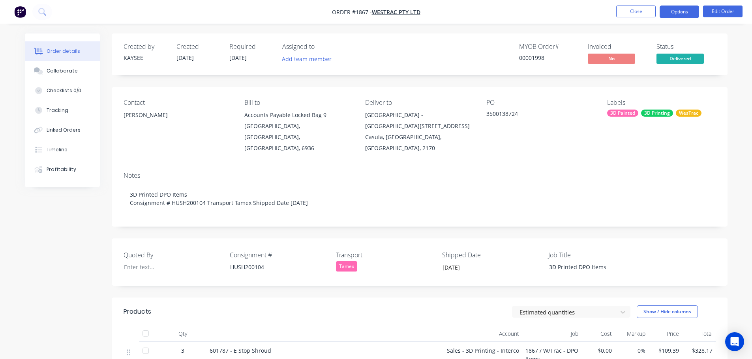
click at [679, 12] on button "Options" at bounding box center [678, 12] width 39 height 13
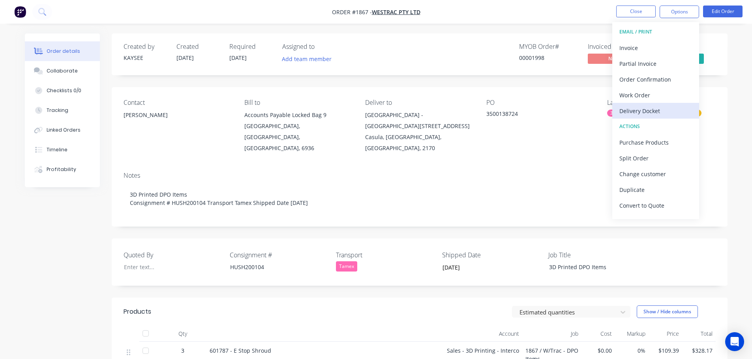
click at [653, 111] on div "Delivery Docket" at bounding box center [655, 110] width 73 height 11
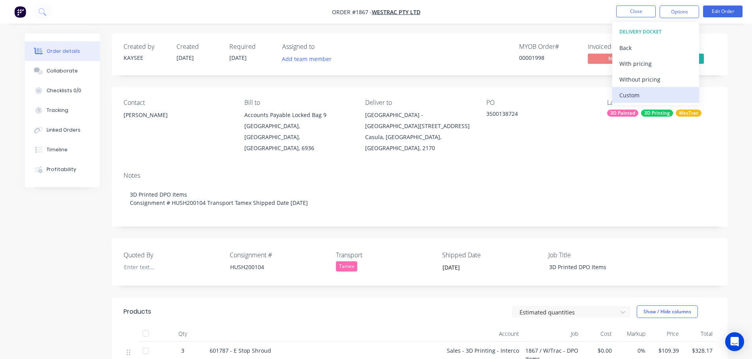
click at [642, 93] on div "Custom" at bounding box center [655, 95] width 73 height 11
click at [642, 79] on div "Without pricing" at bounding box center [655, 79] width 73 height 11
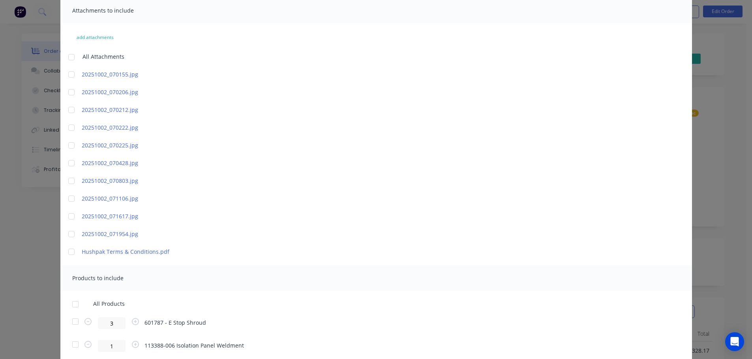
scroll to position [133, 0]
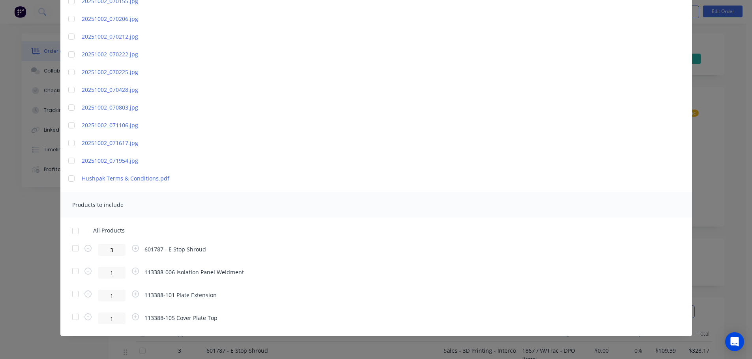
click at [70, 230] on div at bounding box center [75, 231] width 16 height 16
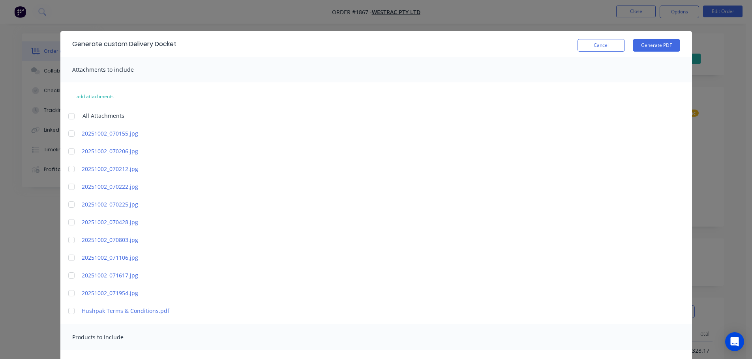
scroll to position [0, 0]
click at [653, 45] on button "Generate PDF" at bounding box center [655, 45] width 47 height 13
click at [590, 50] on button "Cancel" at bounding box center [600, 45] width 47 height 13
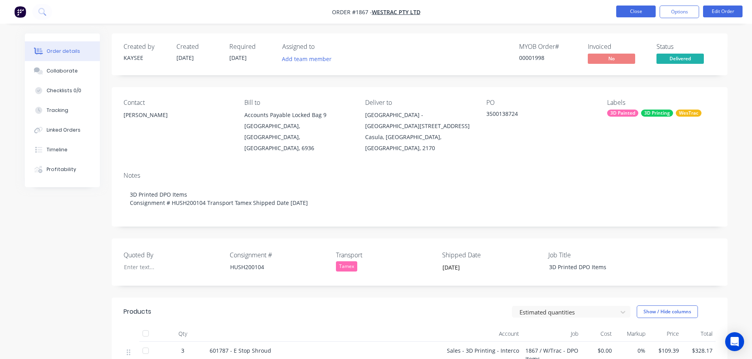
click at [626, 12] on button "Close" at bounding box center [635, 12] width 39 height 12
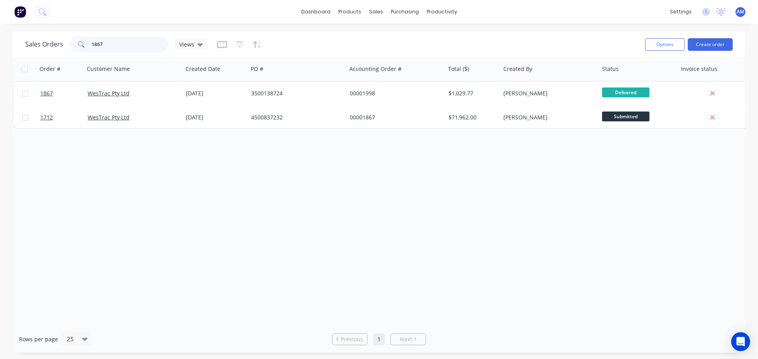
drag, startPoint x: 118, startPoint y: 46, endPoint x: 90, endPoint y: 43, distance: 28.2
click at [90, 43] on div "1867" at bounding box center [118, 45] width 99 height 16
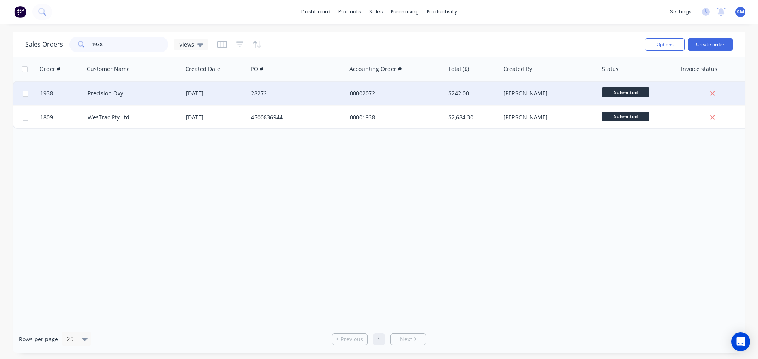
type input "1938"
click at [221, 94] on div "[DATE]" at bounding box center [215, 94] width 59 height 8
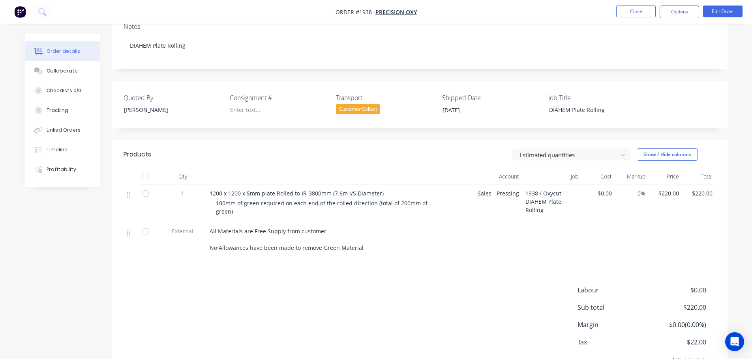
scroll to position [158, 0]
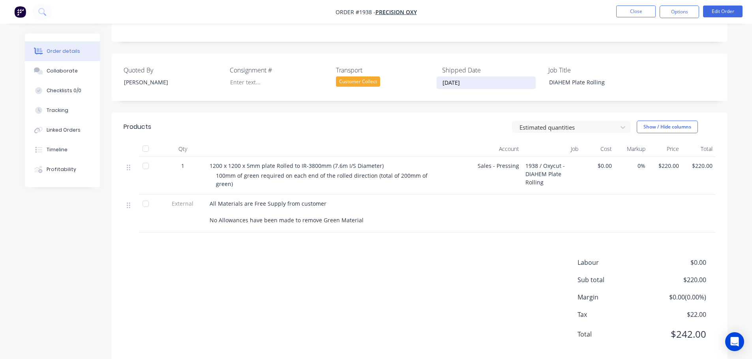
click at [461, 83] on input "[DATE]" at bounding box center [486, 83] width 98 height 12
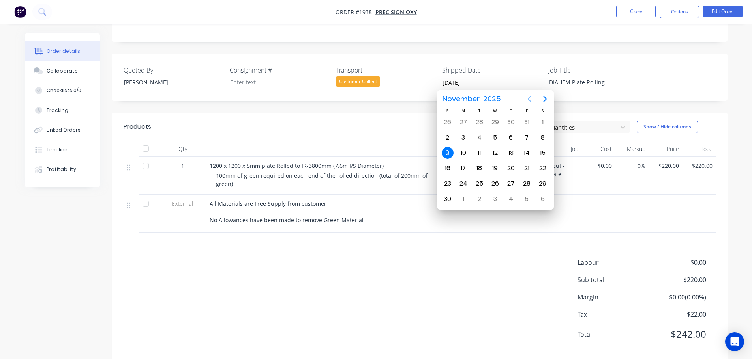
click at [529, 98] on icon "Previous page" at bounding box center [528, 98] width 9 height 9
click at [509, 126] on div "2" at bounding box center [511, 122] width 12 height 12
type input "[DATE]"
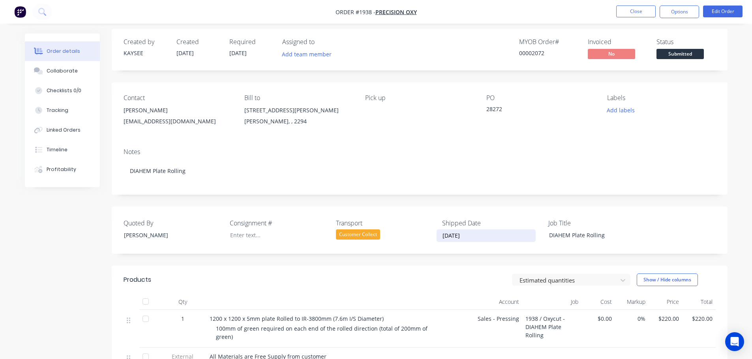
scroll to position [0, 0]
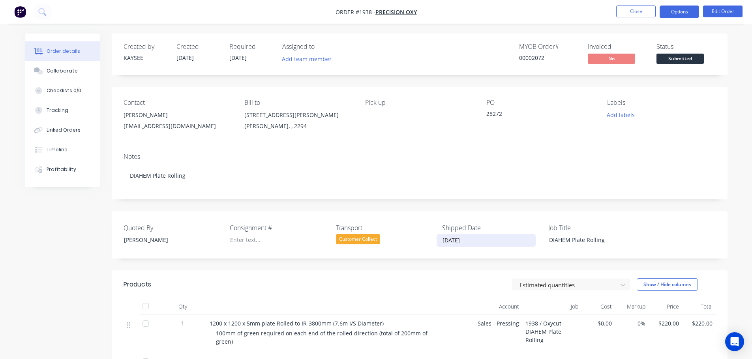
click at [676, 17] on button "Options" at bounding box center [678, 12] width 39 height 13
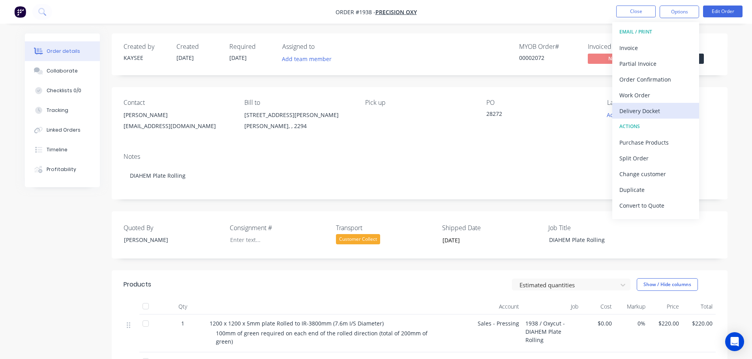
click at [642, 113] on div "Delivery Docket" at bounding box center [655, 110] width 73 height 11
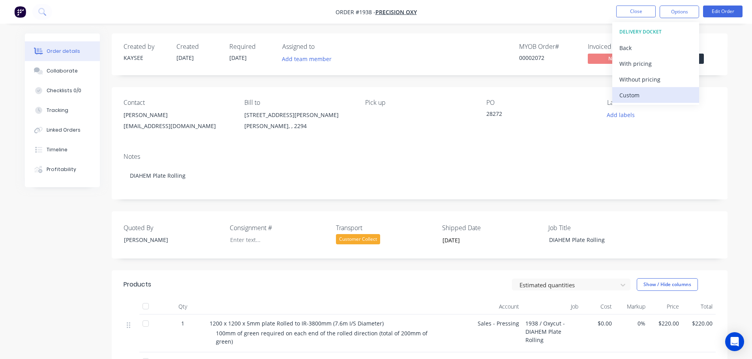
click at [635, 98] on div "Custom" at bounding box center [655, 95] width 73 height 11
click at [635, 81] on div "Without pricing" at bounding box center [655, 79] width 73 height 11
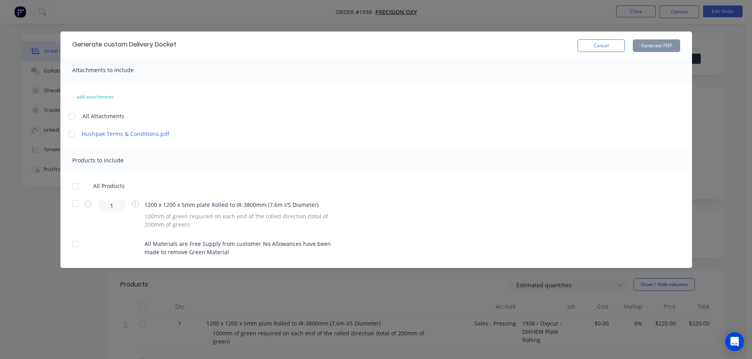
click at [77, 185] on div at bounding box center [75, 187] width 16 height 16
click at [654, 47] on button "Generate PDF" at bounding box center [655, 45] width 47 height 13
click at [591, 48] on button "Cancel" at bounding box center [600, 45] width 47 height 13
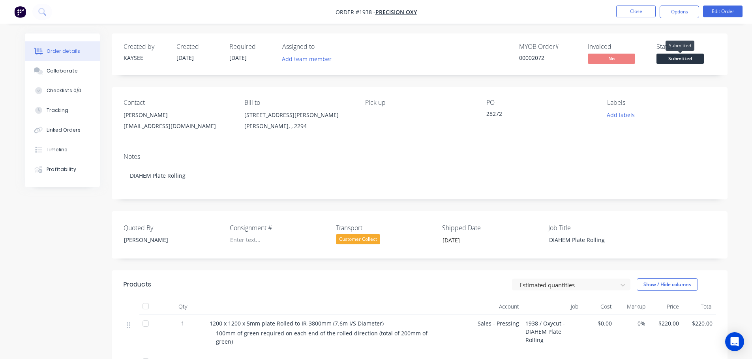
click at [678, 58] on span "Submitted" at bounding box center [679, 59] width 47 height 10
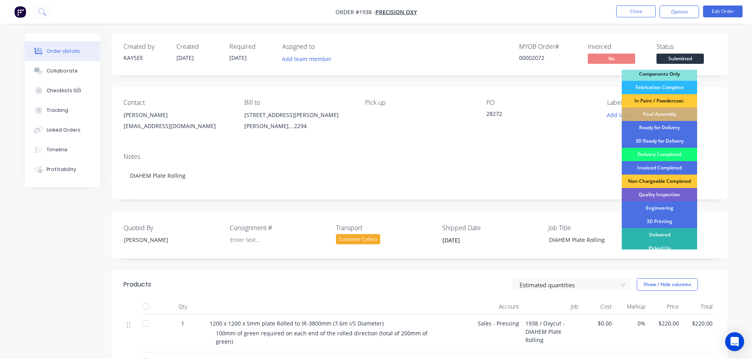
scroll to position [102, 0]
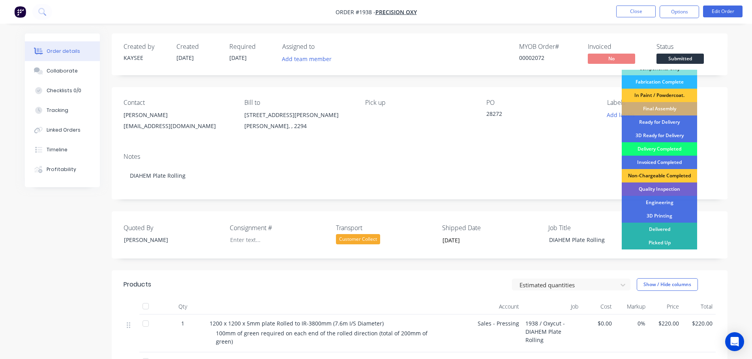
click at [664, 150] on div "Delivery Completed" at bounding box center [658, 148] width 75 height 13
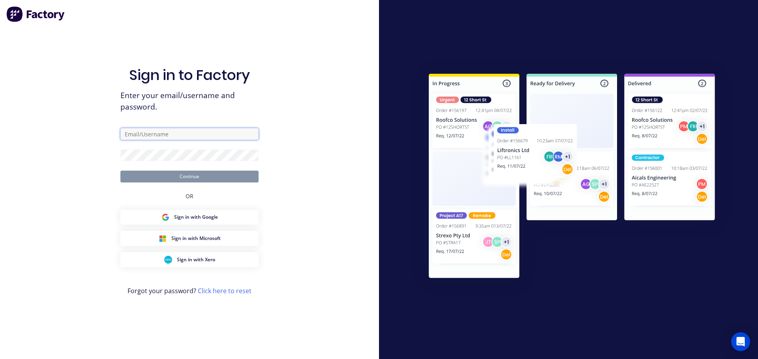
click at [174, 137] on input "text" at bounding box center [189, 134] width 138 height 12
type input "[PERSON_NAME][EMAIL_ADDRESS][PERSON_NAME][DOMAIN_NAME]"
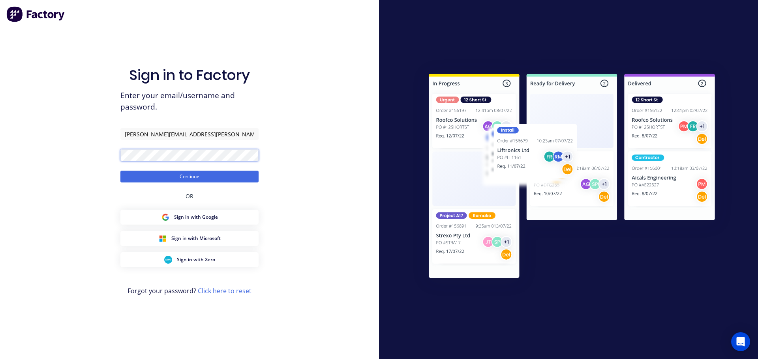
click at [120, 171] on button "Continue" at bounding box center [189, 177] width 138 height 12
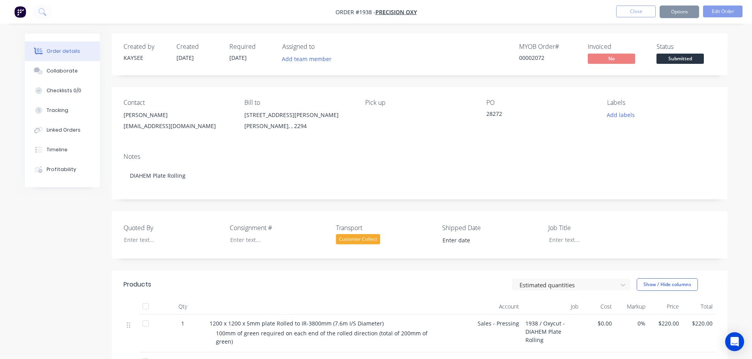
type input "[DATE]"
click at [682, 57] on span "Submitted" at bounding box center [679, 59] width 47 height 10
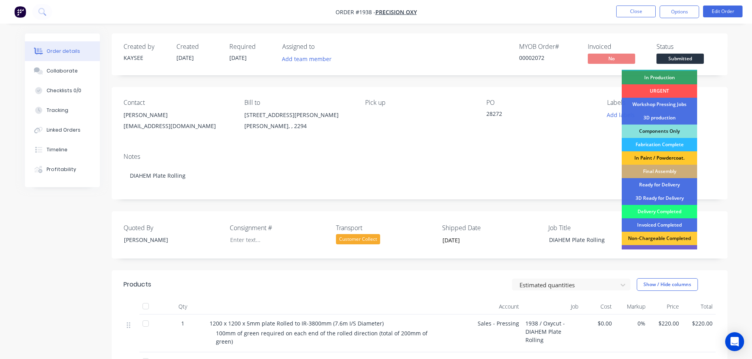
scroll to position [102, 0]
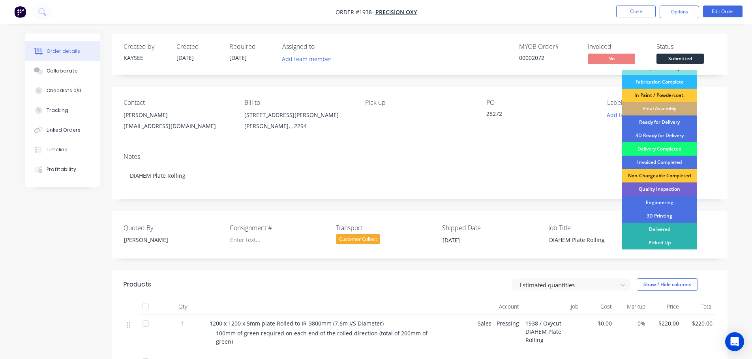
click at [661, 149] on div "Delivery Completed" at bounding box center [658, 148] width 75 height 13
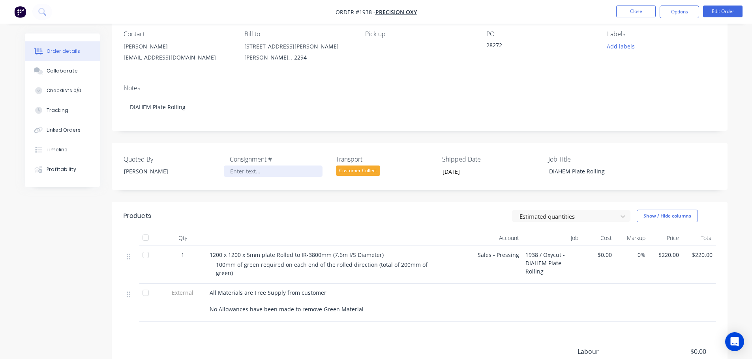
scroll to position [79, 0]
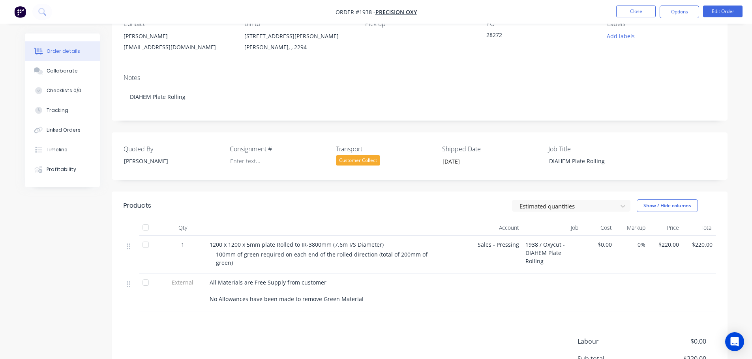
click at [145, 227] on div at bounding box center [146, 228] width 16 height 16
click at [641, 13] on button "Close" at bounding box center [635, 12] width 39 height 12
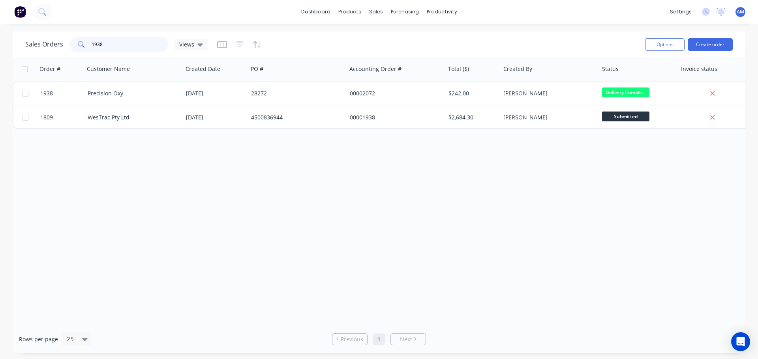
drag, startPoint x: 104, startPoint y: 43, endPoint x: 90, endPoint y: 41, distance: 14.8
click at [90, 41] on div "1938" at bounding box center [118, 45] width 99 height 16
click at [421, 36] on div "Purchase Orders" at bounding box center [430, 37] width 42 height 7
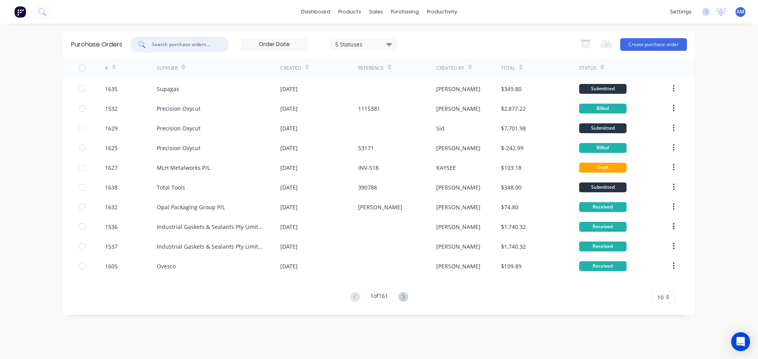
click at [170, 47] on input "text" at bounding box center [183, 45] width 65 height 8
click at [451, 83] on div "Timesheets" at bounding box center [458, 85] width 30 height 7
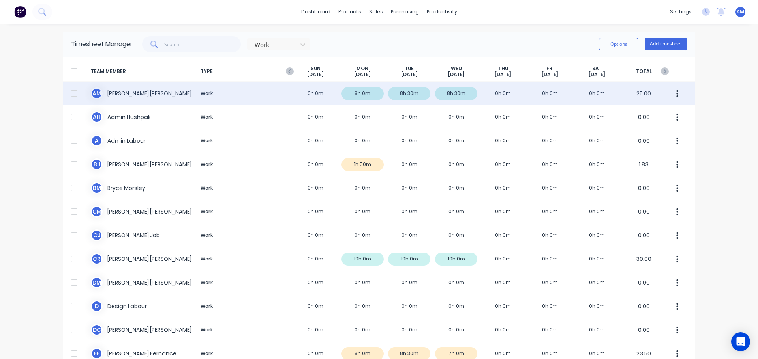
click at [497, 90] on div "A M [PERSON_NAME] Work 0h 0m 8h 0m 8h 30m 8h 30m 0h 0m 0h 0m 0h 0m 25.00" at bounding box center [378, 94] width 631 height 24
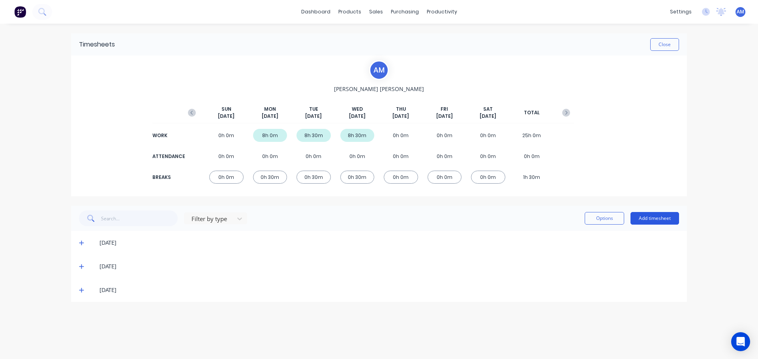
click at [650, 216] on button "Add timesheet" at bounding box center [654, 218] width 49 height 13
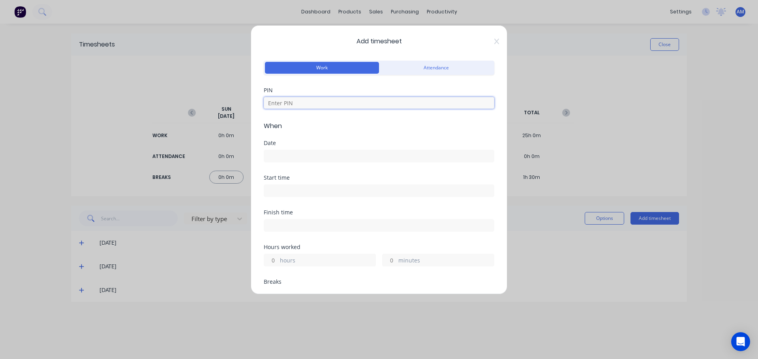
click at [282, 102] on input at bounding box center [379, 103] width 230 height 12
type input "1971"
click at [274, 157] on input at bounding box center [379, 156] width 230 height 12
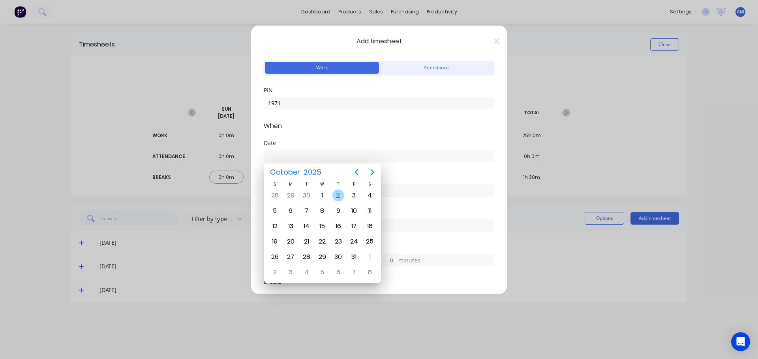
click at [338, 192] on div "2" at bounding box center [338, 196] width 12 height 12
type input "[DATE]"
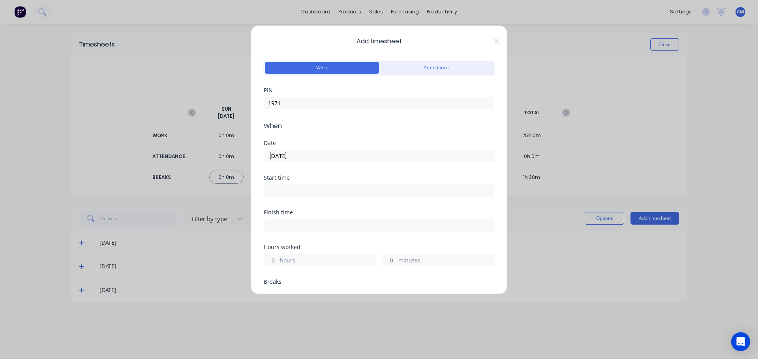
click at [284, 190] on input at bounding box center [379, 191] width 230 height 12
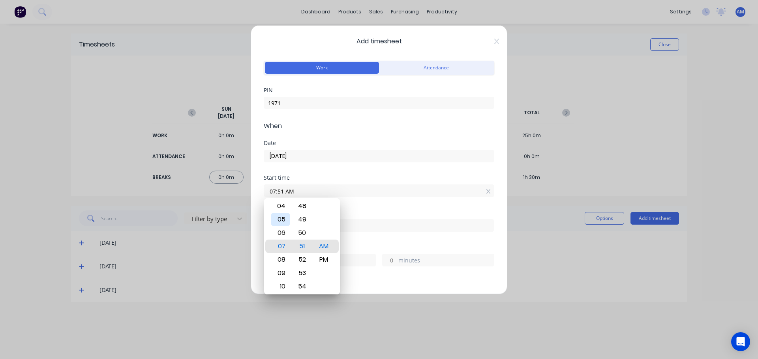
click at [284, 219] on div "05" at bounding box center [280, 219] width 19 height 13
type input "05:30 AM"
click at [378, 208] on div "Start time 05:30 AM" at bounding box center [379, 192] width 230 height 35
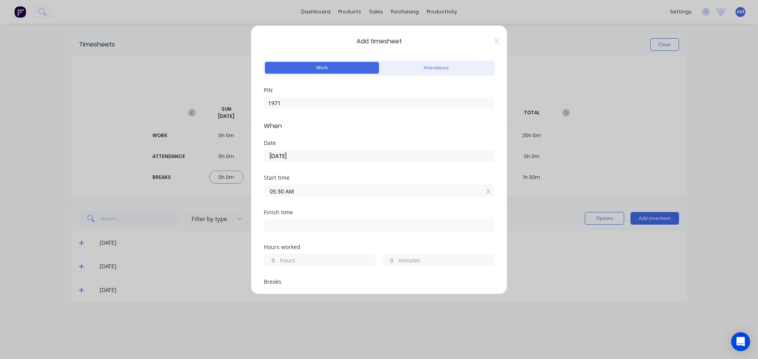
click at [286, 226] on input at bounding box center [379, 226] width 230 height 12
type input "07:51 AM"
type input "2"
type input "21"
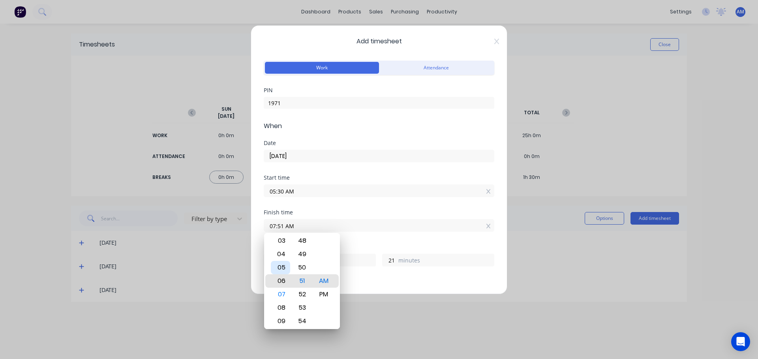
type input "06:51 AM"
type input "1"
type input "05:51 AM"
type input "0"
click at [284, 241] on div "02" at bounding box center [280, 240] width 19 height 13
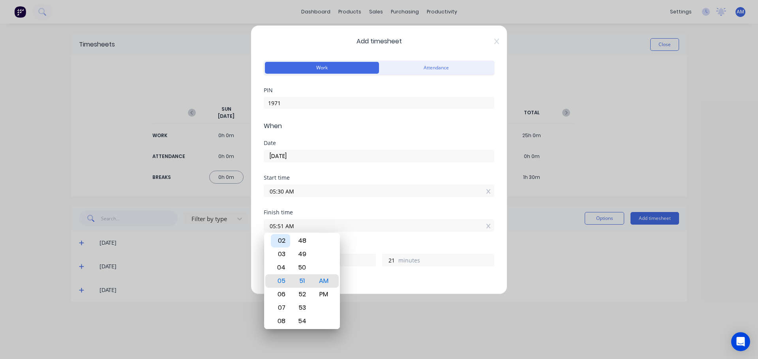
type input "02:51 AM"
type input "21"
type input "02:54 AM"
type input "24"
type input "02:58 AM"
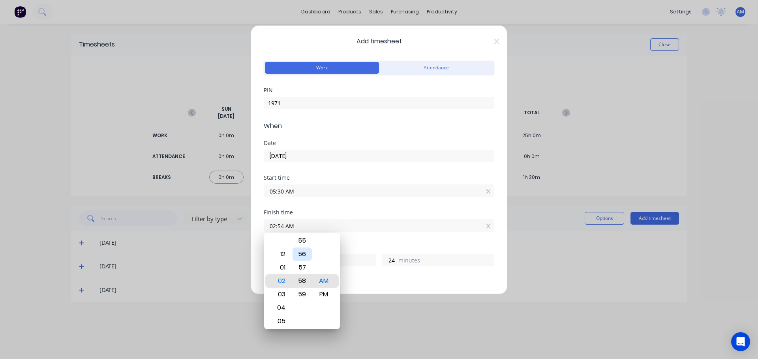
type input "28"
type input "02:59 AM"
type input "29"
type input "02:57 AM"
type input "27"
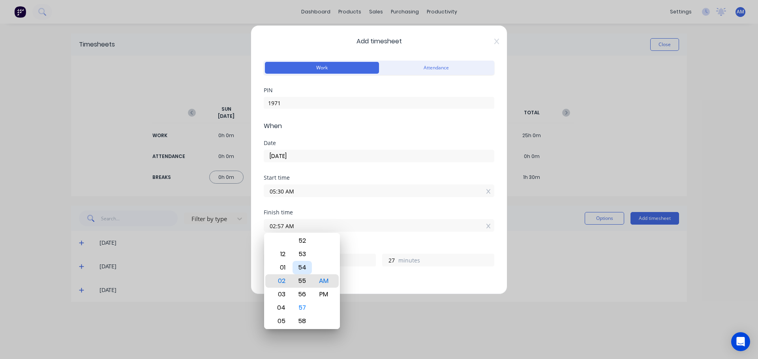
type input "02:53 AM"
type input "23"
type input "02:49 AM"
type input "19"
type input "02:45 AM"
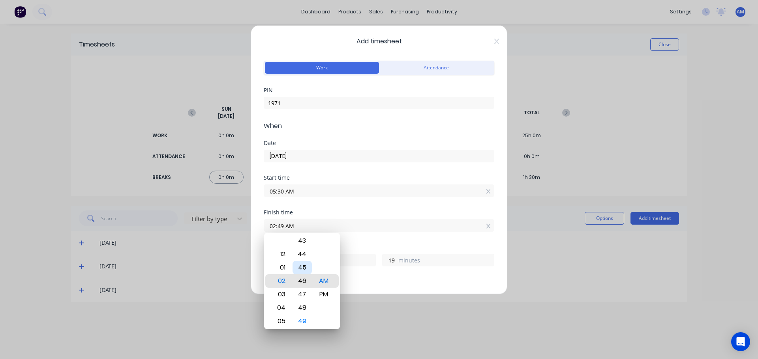
type input "15"
type input "02:41 AM"
type input "11"
type input "02:38 AM"
type input "8"
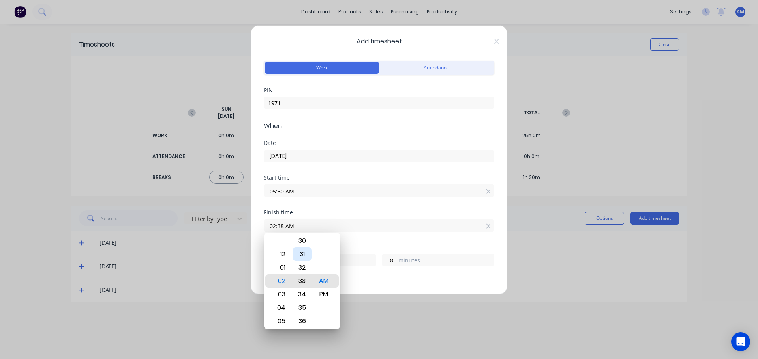
type input "02:32 AM"
type input "2"
type input "02:27 AM"
type input "20"
type input "57"
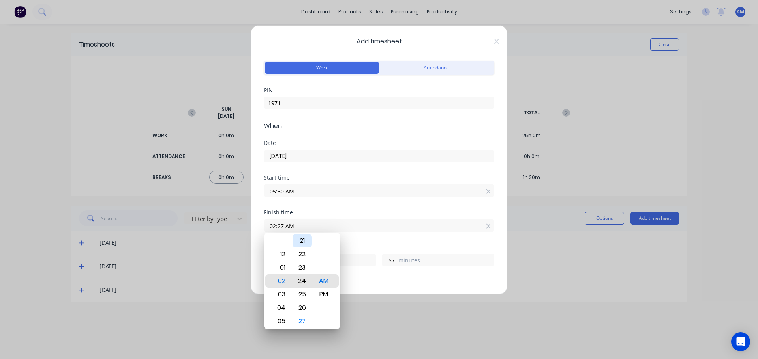
type input "02:23 AM"
type input "53"
type input "02:19 AM"
type input "49"
type input "02:14 AM"
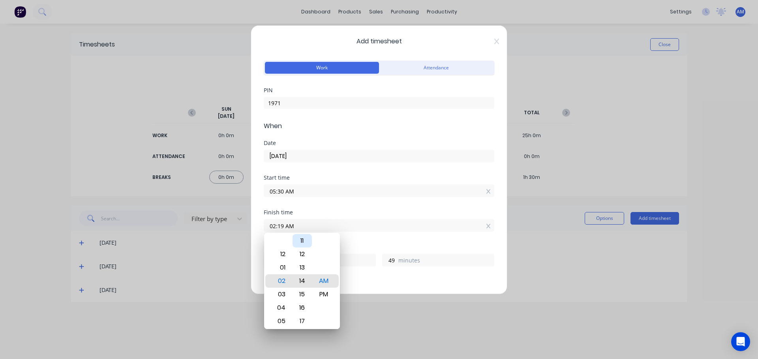
type input "44"
type input "02:09 AM"
type input "39"
type input "02:04 AM"
type input "34"
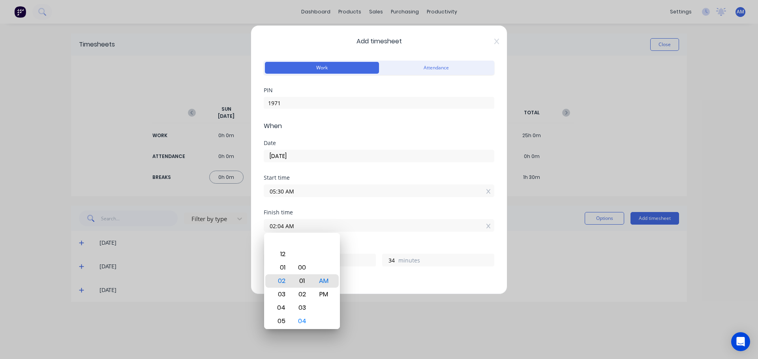
type input "02:00 AM"
type input "30"
click at [324, 290] on div "PM" at bounding box center [323, 294] width 19 height 13
type input "02:00 PM"
type input "8"
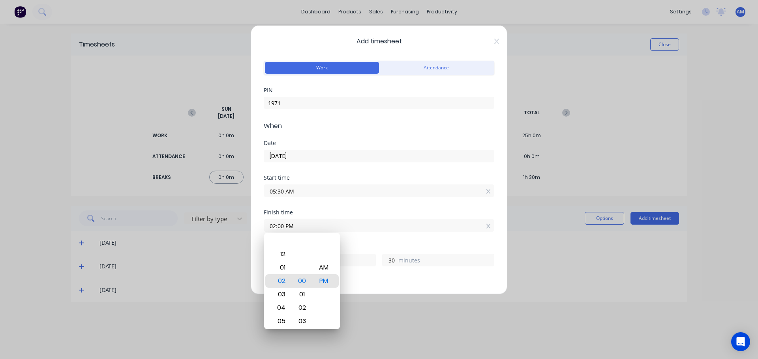
click at [376, 201] on div "Start time 05:30 AM" at bounding box center [379, 192] width 230 height 35
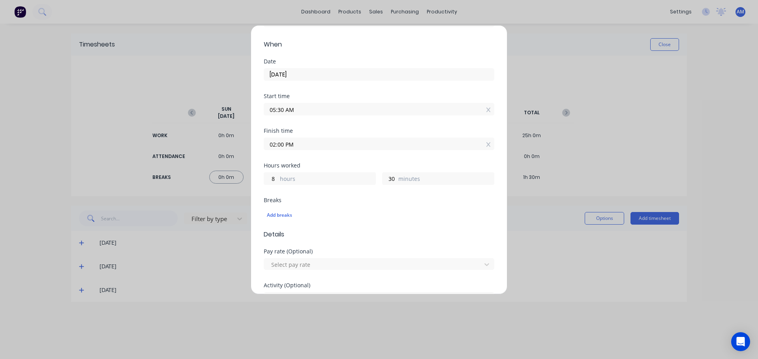
scroll to position [118, 0]
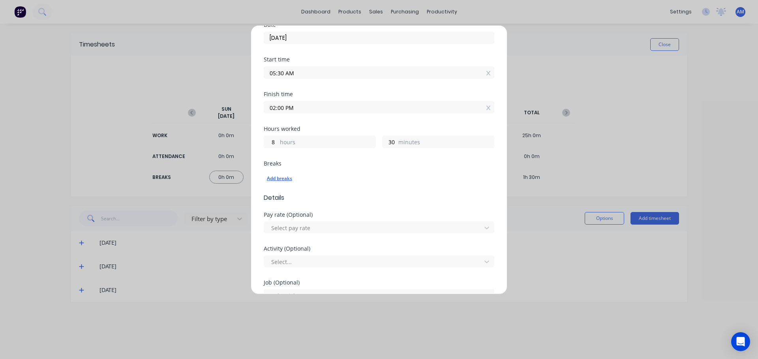
click at [288, 180] on div "Add breaks" at bounding box center [379, 179] width 224 height 10
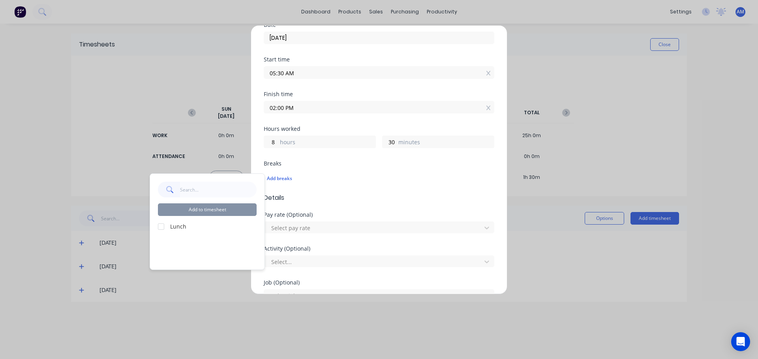
click at [162, 226] on div at bounding box center [161, 227] width 16 height 16
click at [220, 211] on button "Add to timesheet" at bounding box center [207, 210] width 99 height 13
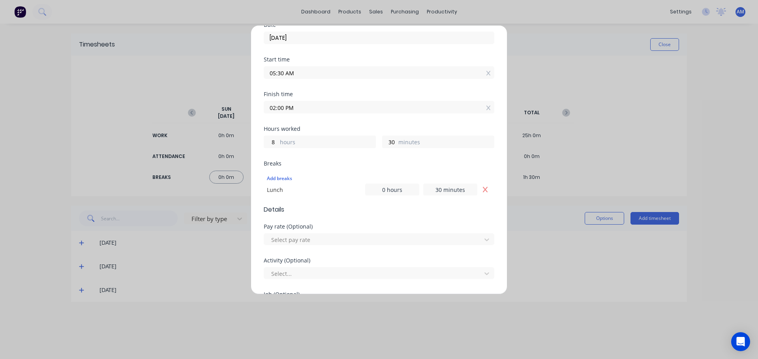
scroll to position [158, 0]
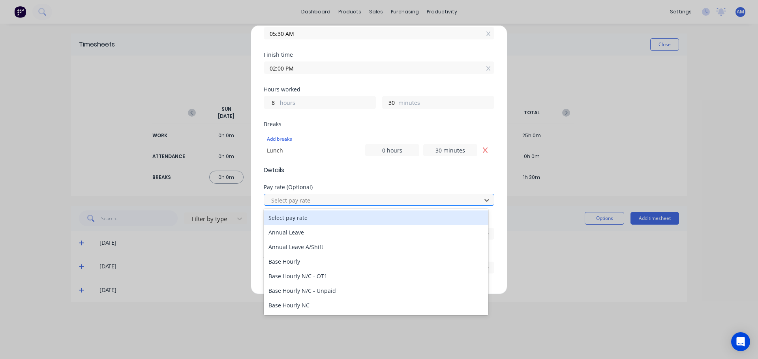
click at [288, 198] on div at bounding box center [373, 201] width 207 height 10
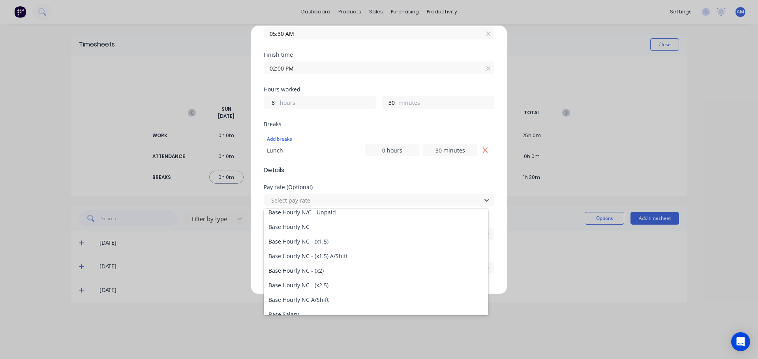
scroll to position [79, 0]
click at [317, 224] on div "Base Hourly NC" at bounding box center [376, 226] width 224 height 15
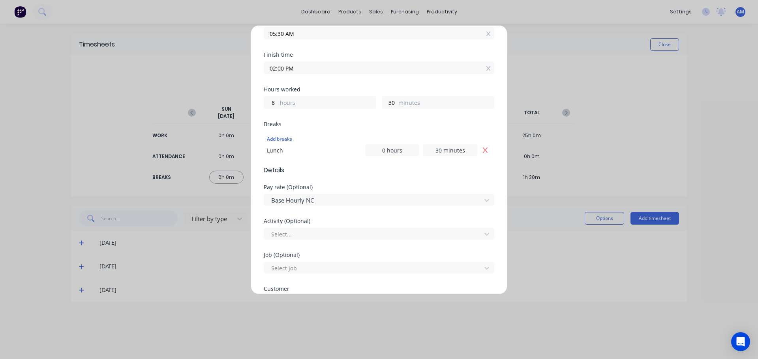
scroll to position [197, 0]
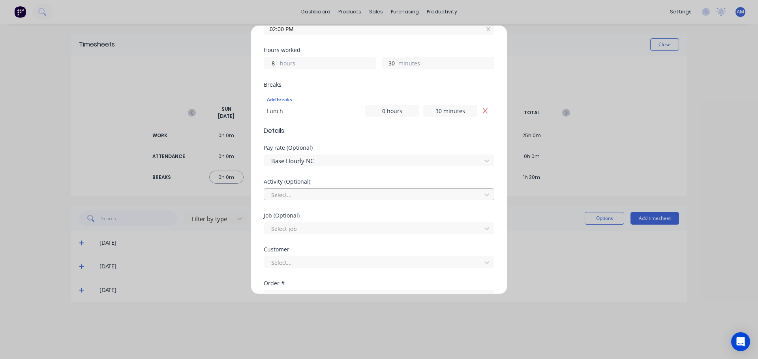
click at [302, 193] on div at bounding box center [373, 195] width 207 height 10
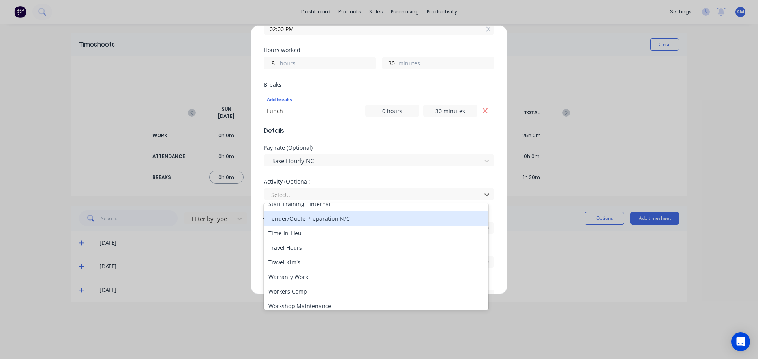
scroll to position [378, 0]
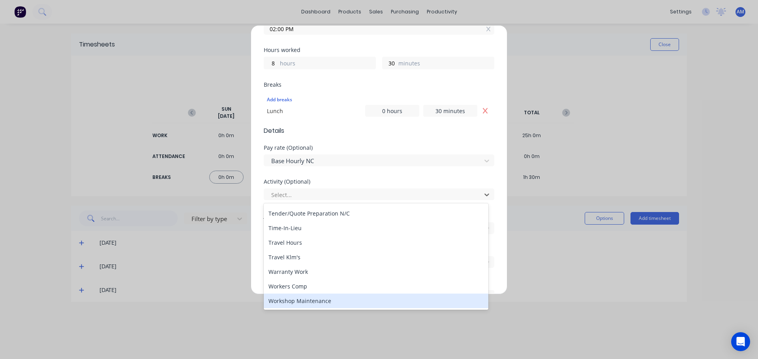
click at [315, 301] on div "Workshop Maintenance" at bounding box center [376, 301] width 224 height 15
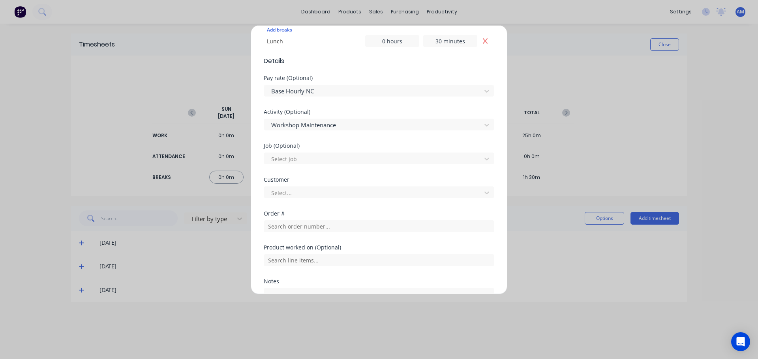
scroll to position [276, 0]
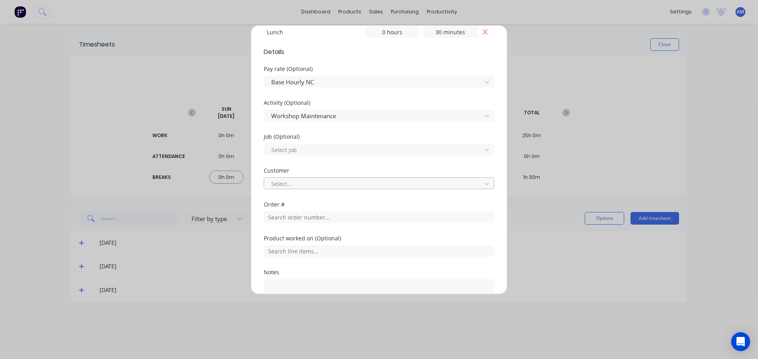
click at [305, 184] on div at bounding box center [373, 184] width 207 height 10
type input "hush"
click at [310, 201] on div "Hushpak" at bounding box center [376, 201] width 224 height 15
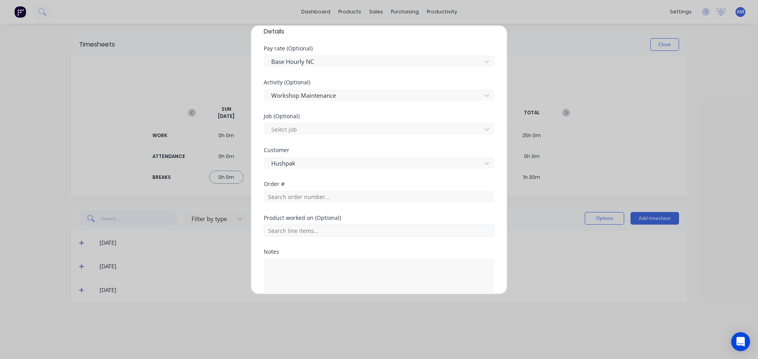
scroll to position [339, 0]
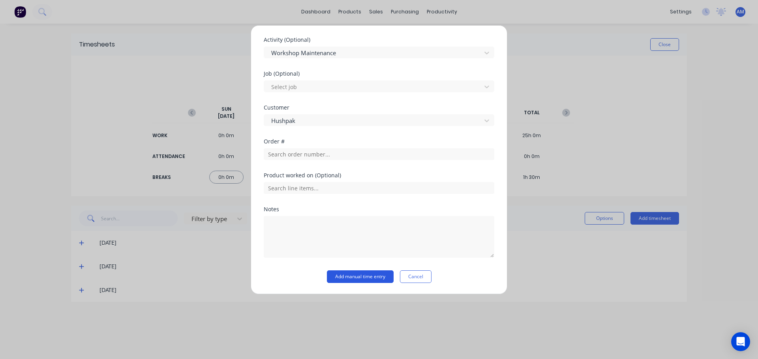
click at [347, 278] on button "Add manual time entry" at bounding box center [360, 277] width 67 height 13
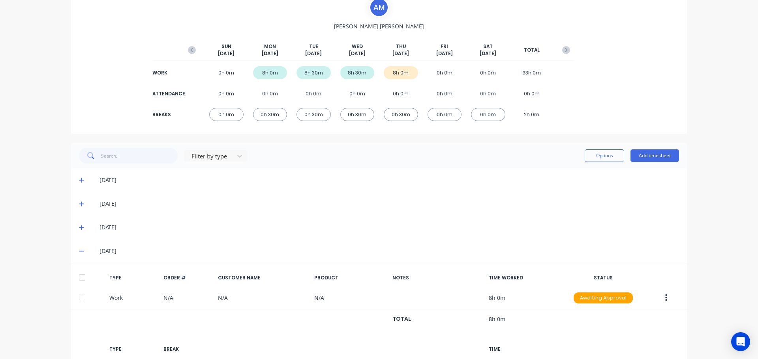
scroll to position [0, 0]
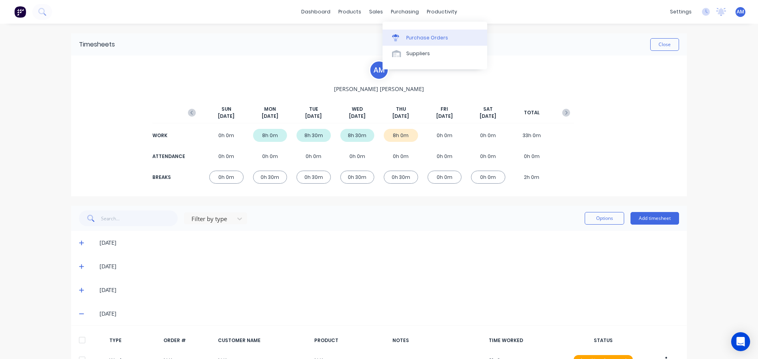
click at [420, 36] on div "Purchase Orders" at bounding box center [427, 37] width 42 height 7
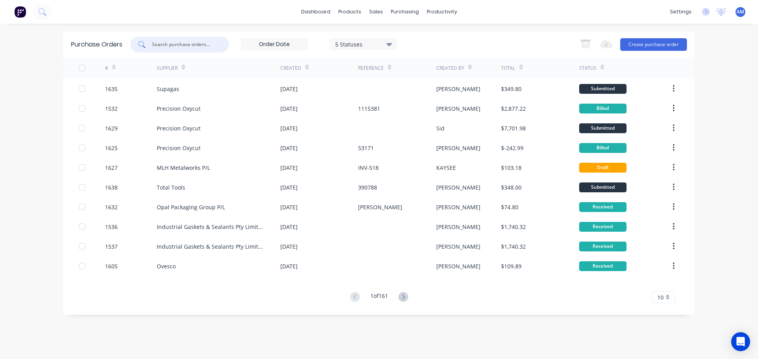
click at [194, 42] on input "text" at bounding box center [183, 45] width 65 height 8
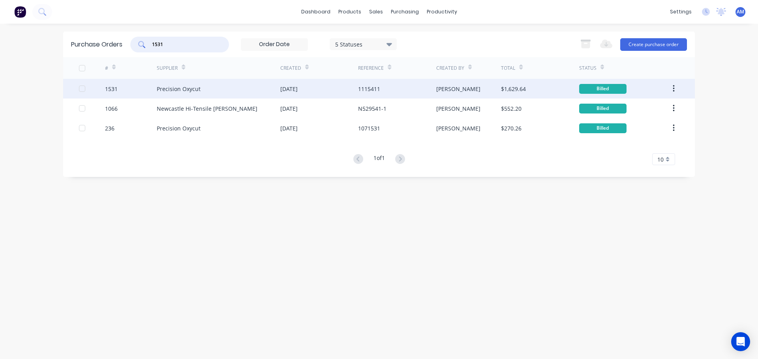
type input "1531"
click at [198, 86] on div "Precision Oxycut" at bounding box center [179, 89] width 44 height 8
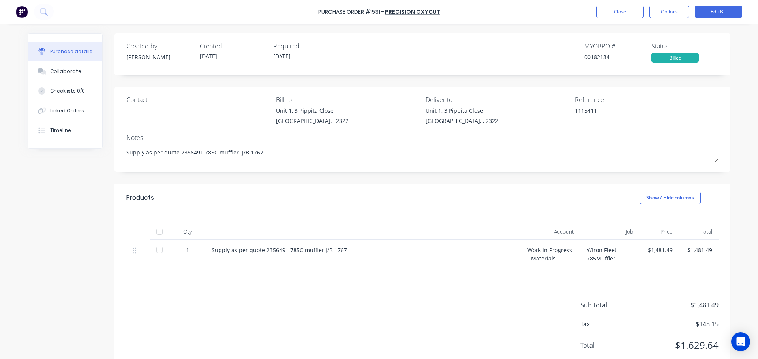
click at [156, 234] on div at bounding box center [160, 232] width 16 height 16
type textarea "x"
click at [617, 13] on button "Close" at bounding box center [619, 12] width 47 height 13
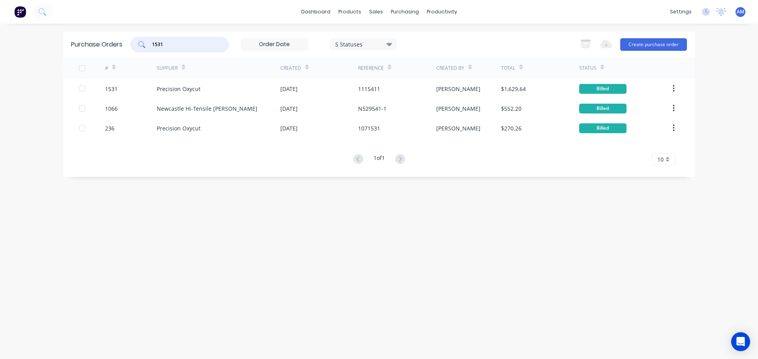
drag, startPoint x: 170, startPoint y: 46, endPoint x: 151, endPoint y: 43, distance: 19.2
click at [151, 43] on div "1531" at bounding box center [179, 45] width 99 height 16
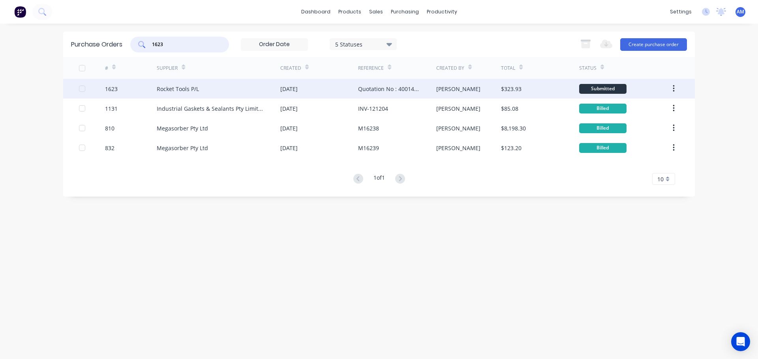
type input "1623"
click at [187, 88] on div "Rocket Tools P/L" at bounding box center [178, 89] width 42 height 8
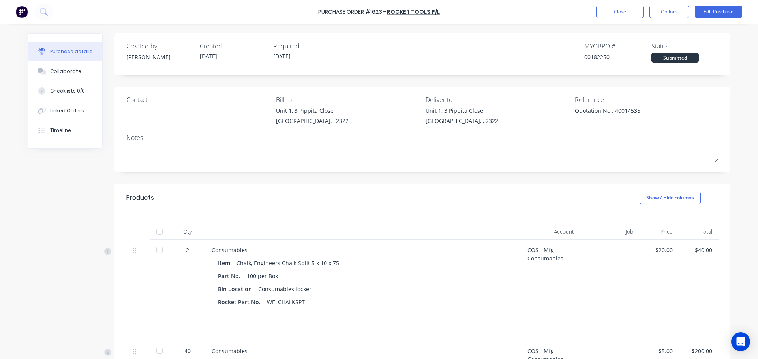
click at [160, 233] on div at bounding box center [160, 232] width 16 height 16
type textarea "x"
click at [613, 12] on button "Close" at bounding box center [619, 12] width 47 height 13
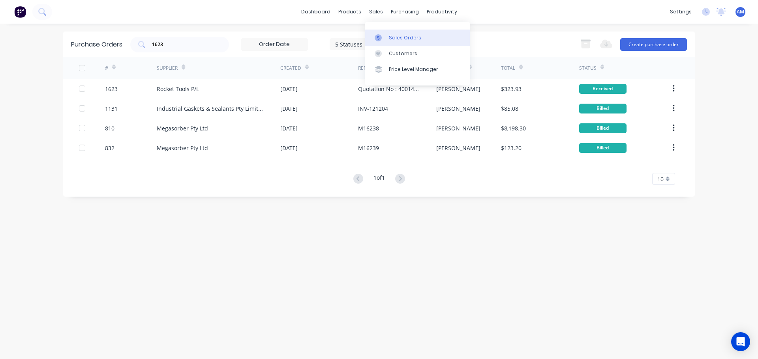
click at [398, 38] on div "Sales Orders" at bounding box center [405, 37] width 32 height 7
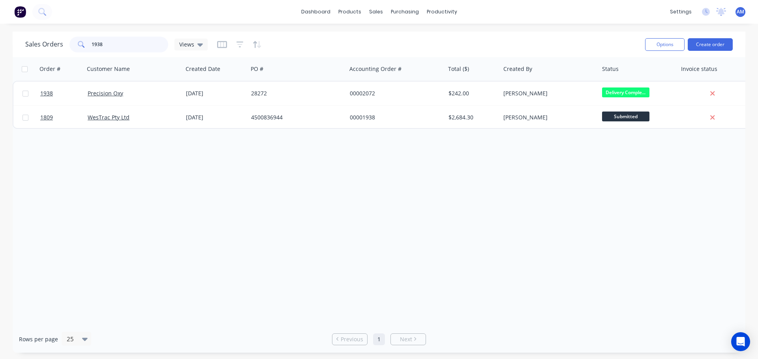
drag, startPoint x: 119, startPoint y: 45, endPoint x: 89, endPoint y: 42, distance: 30.2
click at [89, 42] on div "1938" at bounding box center [118, 45] width 99 height 16
type input "220105"
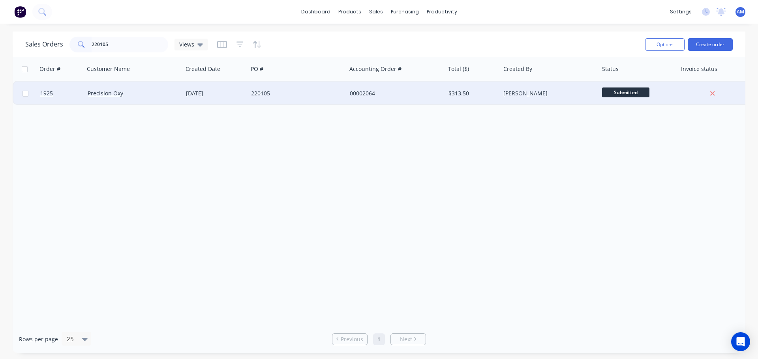
click at [234, 90] on div "[DATE]" at bounding box center [215, 94] width 59 height 8
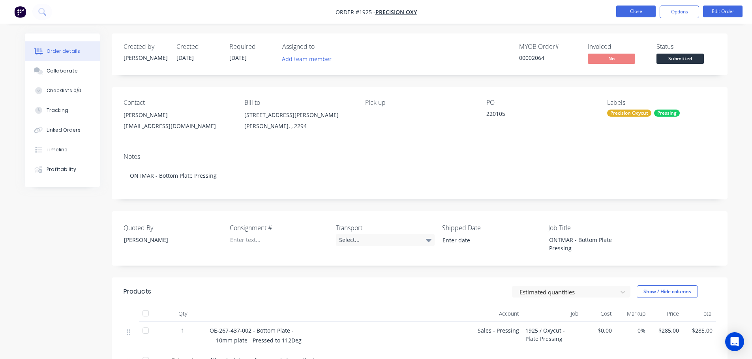
click at [625, 16] on button "Close" at bounding box center [635, 12] width 39 height 12
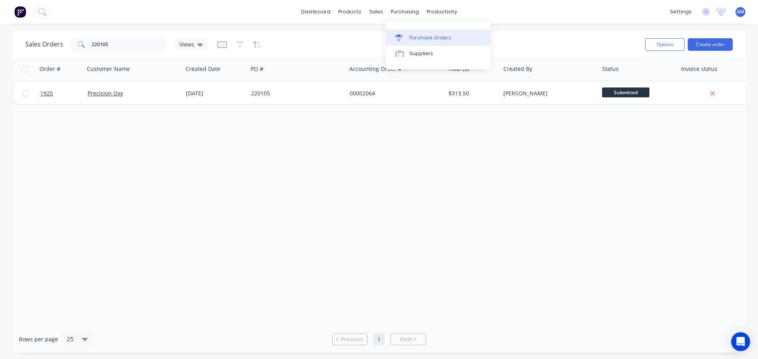
click at [424, 36] on div "Purchase Orders" at bounding box center [430, 37] width 42 height 7
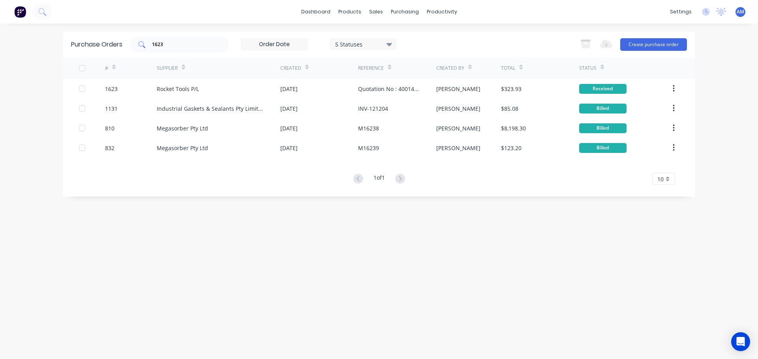
drag, startPoint x: 170, startPoint y: 40, endPoint x: 173, endPoint y: 45, distance: 5.3
click at [149, 41] on div "1623" at bounding box center [179, 45] width 99 height 16
drag, startPoint x: 174, startPoint y: 45, endPoint x: 152, endPoint y: 43, distance: 21.4
click at [152, 43] on input "1623" at bounding box center [183, 45] width 65 height 8
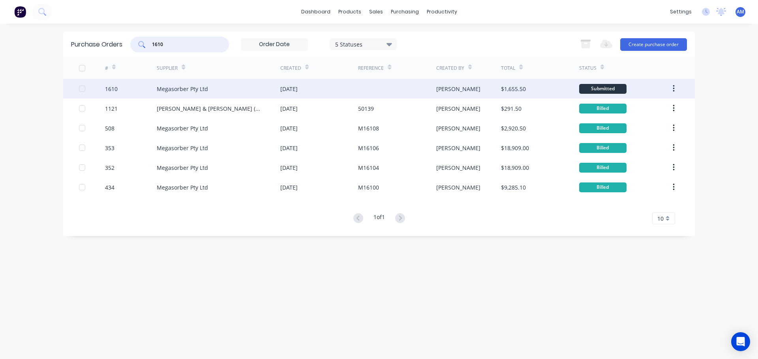
type input "1610"
click at [205, 87] on div "Megasorber Pty Ltd" at bounding box center [182, 89] width 51 height 8
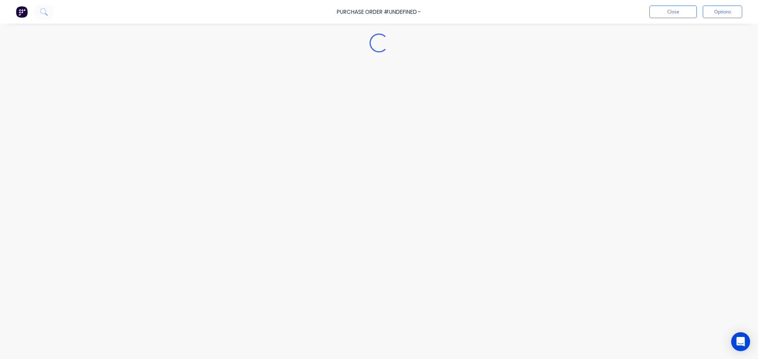
type textarea "x"
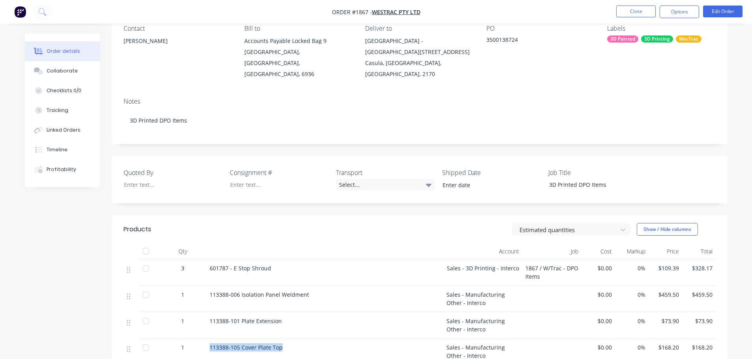
click at [631, 10] on button "Close" at bounding box center [635, 12] width 39 height 12
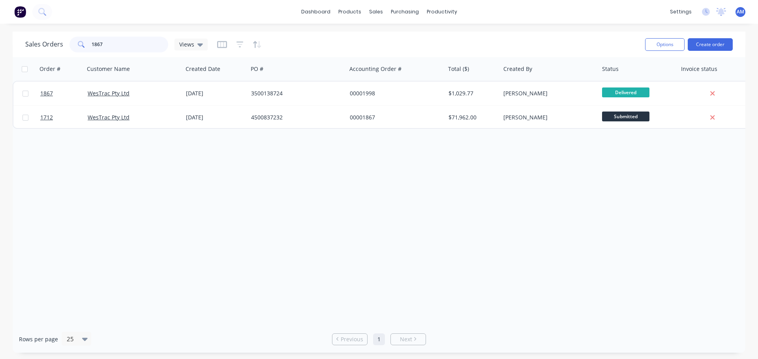
drag, startPoint x: 106, startPoint y: 46, endPoint x: 89, endPoint y: 43, distance: 16.8
click at [89, 43] on div "1867" at bounding box center [118, 45] width 99 height 16
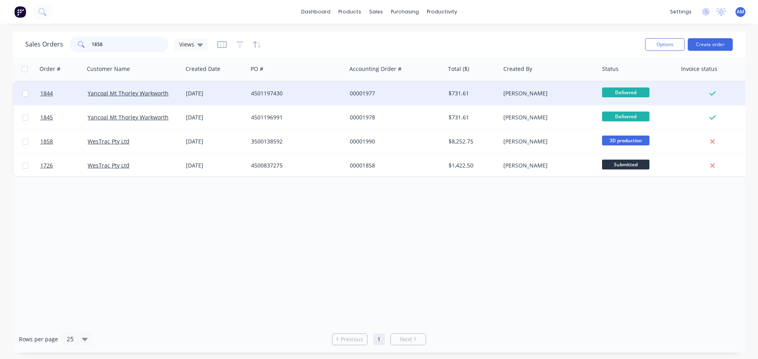
type input "1858"
click at [270, 94] on div "4501197430" at bounding box center [295, 94] width 88 height 8
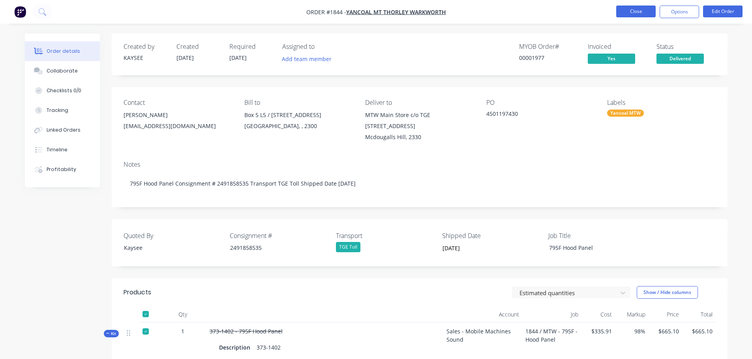
click at [625, 13] on button "Close" at bounding box center [635, 12] width 39 height 12
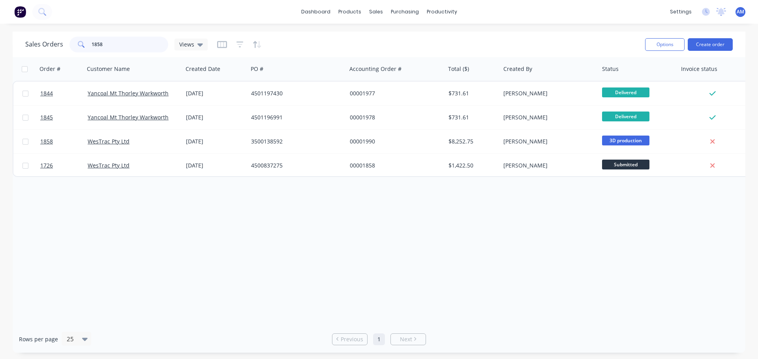
click at [124, 47] on input "1858" at bounding box center [130, 45] width 77 height 16
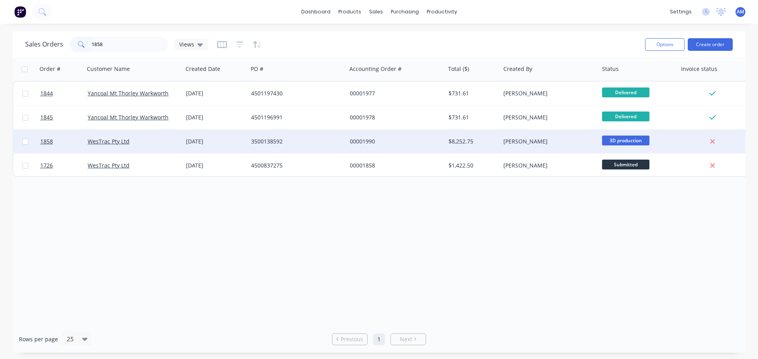
click at [365, 137] on div "00001990" at bounding box center [395, 142] width 99 height 24
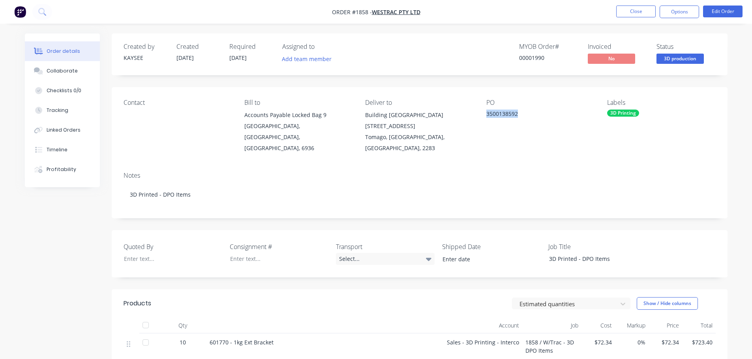
drag, startPoint x: 519, startPoint y: 113, endPoint x: 481, endPoint y: 116, distance: 38.8
click at [481, 116] on div "Contact Bill to Accounts Payable Locked Bag 9 MIDLAND, Western Australia, Austr…" at bounding box center [419, 126] width 615 height 79
copy div "3500138592"
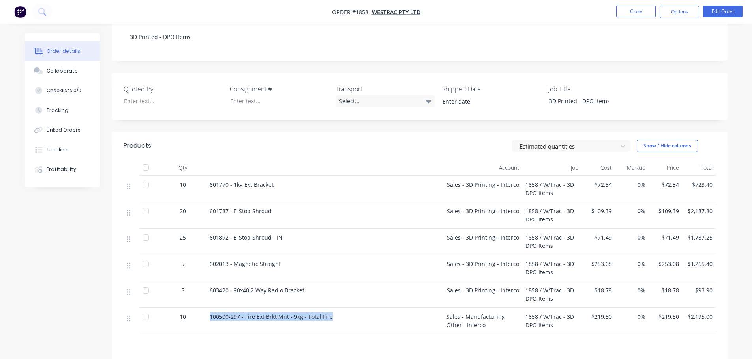
drag, startPoint x: 335, startPoint y: 306, endPoint x: 211, endPoint y: 305, distance: 124.3
click at [211, 313] on div "100500-297 - Fire Ext Brkt Mnt - 9kg - Total Fire" at bounding box center [324, 317] width 230 height 8
copy span "100500-297 - Fire Ext Brkt Mnt - 9kg - Total Fire"
click at [632, 11] on button "Close" at bounding box center [635, 12] width 39 height 12
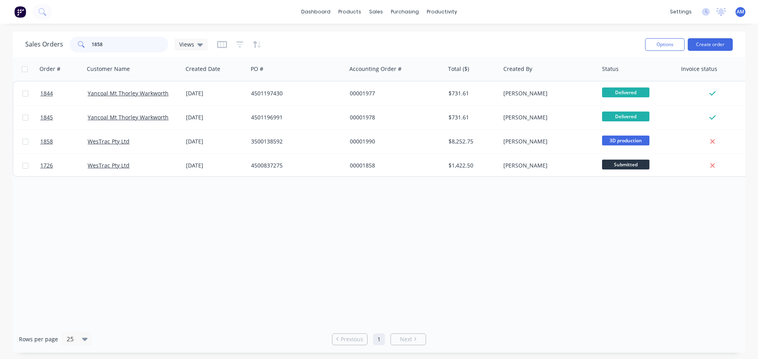
drag, startPoint x: 116, startPoint y: 45, endPoint x: 88, endPoint y: 50, distance: 28.1
click at [88, 50] on div "1858" at bounding box center [118, 45] width 99 height 16
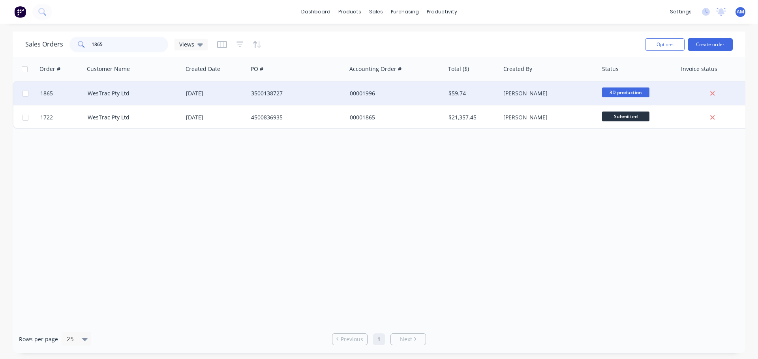
type input "1865"
click at [276, 92] on div "3500138727" at bounding box center [295, 94] width 88 height 8
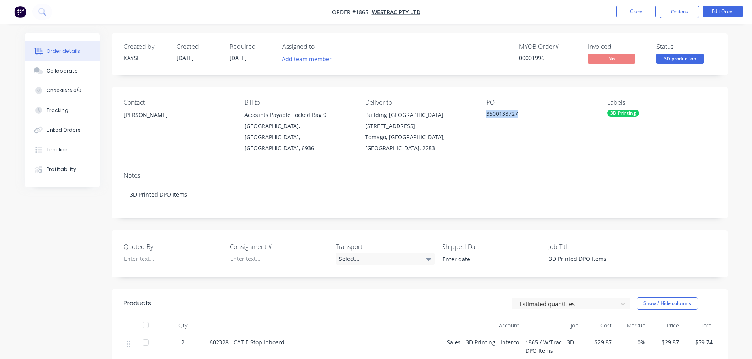
drag, startPoint x: 520, startPoint y: 116, endPoint x: 484, endPoint y: 117, distance: 35.5
click at [484, 117] on div "Contact Ed Burley Bill to Accounts Payable Locked Bag 9 MIDLAND, Western Austra…" at bounding box center [419, 126] width 615 height 79
copy div "3500138727"
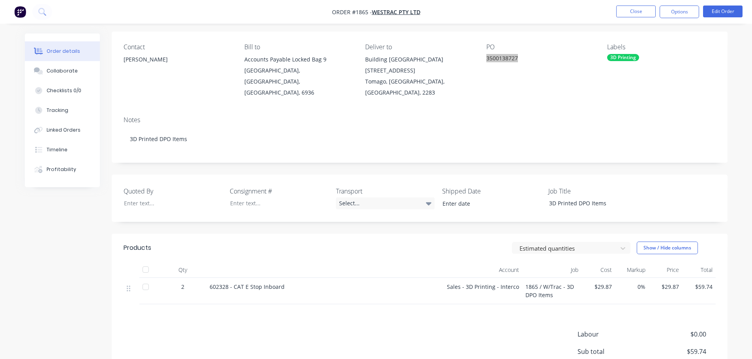
scroll to position [130, 0]
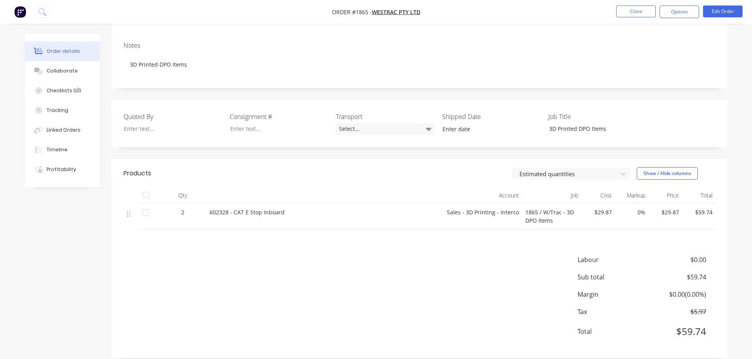
drag, startPoint x: 206, startPoint y: 203, endPoint x: 287, endPoint y: 202, distance: 80.5
click at [287, 204] on div "602328 - CAT E Stop Inboard" at bounding box center [324, 217] width 237 height 26
copy span "602328 - CAT E Stop Inboard"
